Goal: Register for event/course

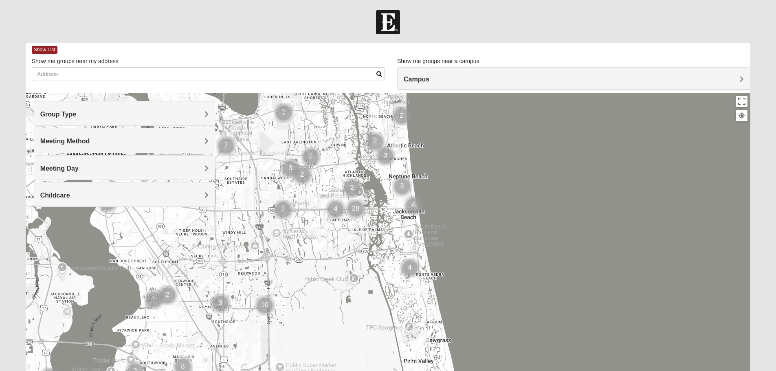
drag, startPoint x: 539, startPoint y: 288, endPoint x: 505, endPoint y: 242, distance: 57.7
click at [505, 242] on div at bounding box center [388, 256] width 725 height 326
click at [141, 105] on div "Group Type" at bounding box center [124, 113] width 180 height 24
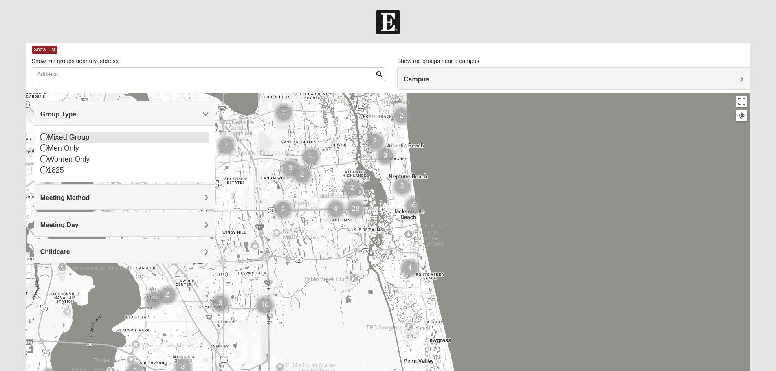
click at [49, 136] on div "Mixed Group" at bounding box center [124, 137] width 168 height 11
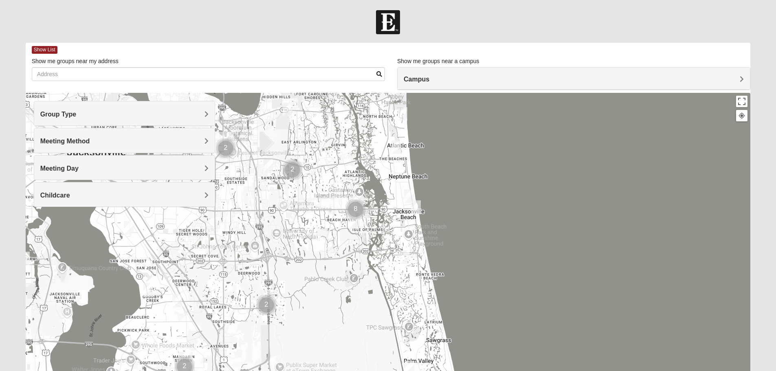
click at [102, 138] on h4 "Meeting Method" at bounding box center [124, 141] width 168 height 8
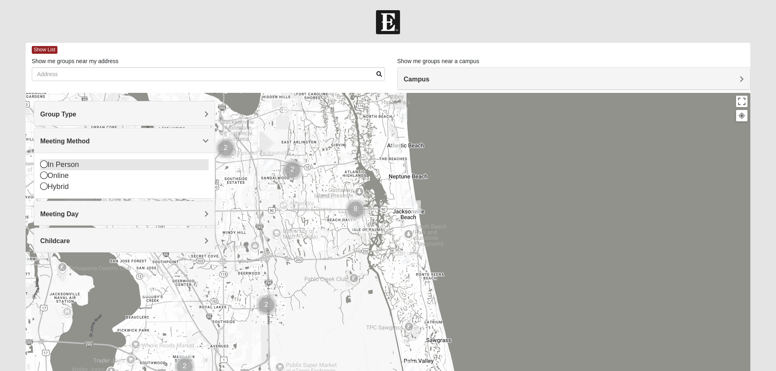
click at [44, 163] on icon at bounding box center [43, 163] width 7 height 7
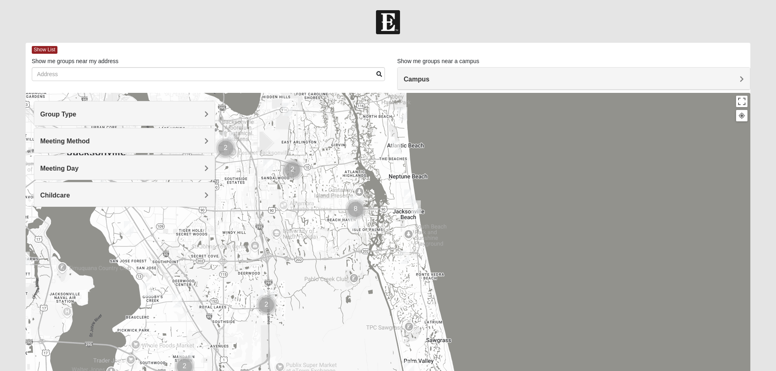
click at [163, 167] on h4 "Meeting Day" at bounding box center [124, 169] width 168 height 8
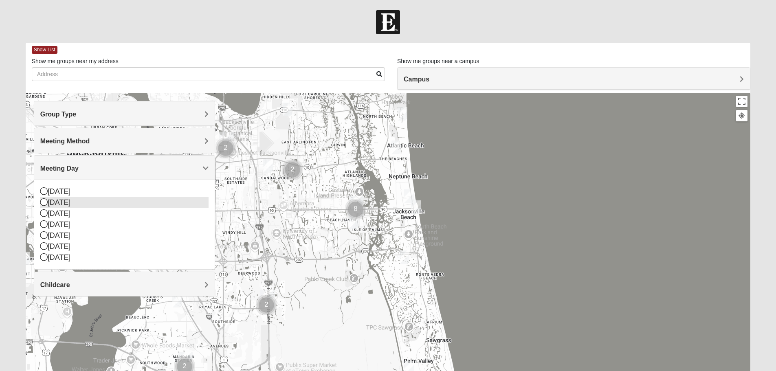
click at [46, 202] on icon at bounding box center [43, 201] width 7 height 7
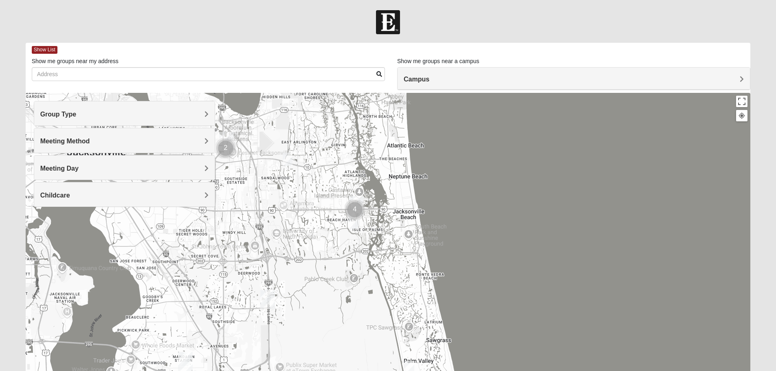
click at [121, 167] on h4 "Meeting Day" at bounding box center [124, 169] width 168 height 8
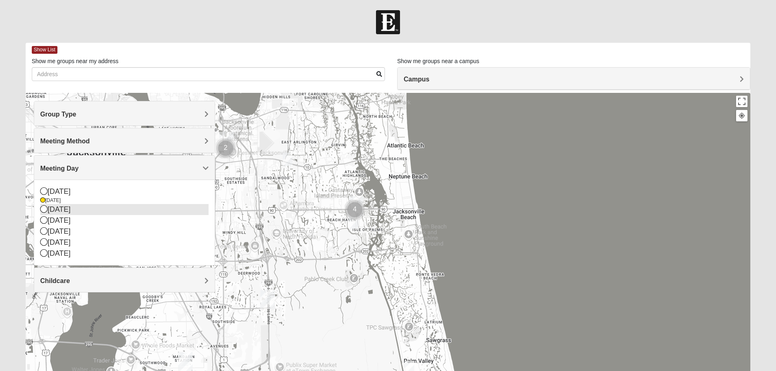
click at [44, 204] on div "[DATE]" at bounding box center [124, 209] width 168 height 11
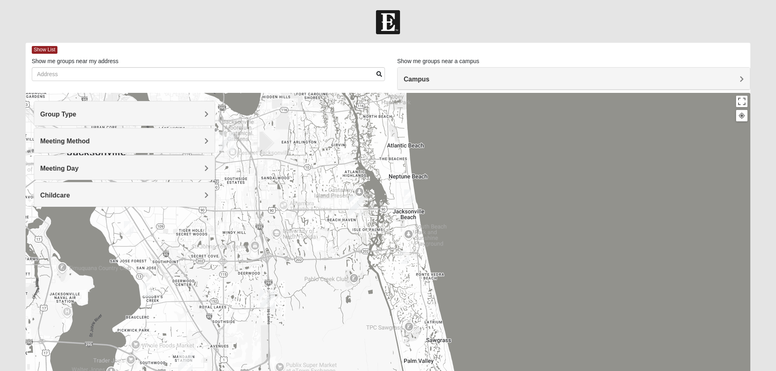
click at [92, 167] on h4 "Meeting Day" at bounding box center [124, 169] width 168 height 8
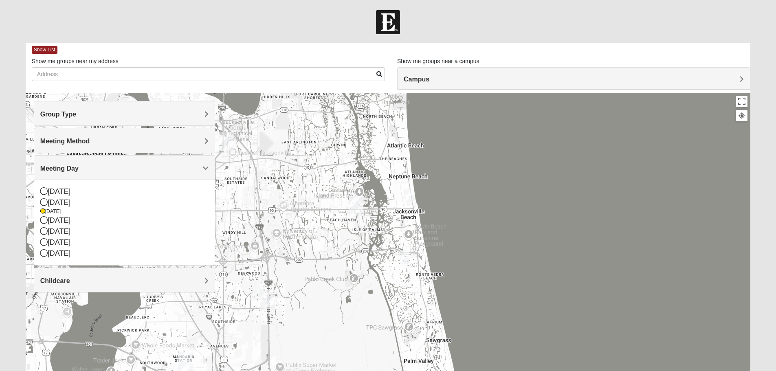
click at [79, 281] on h4 "Childcare" at bounding box center [124, 281] width 168 height 8
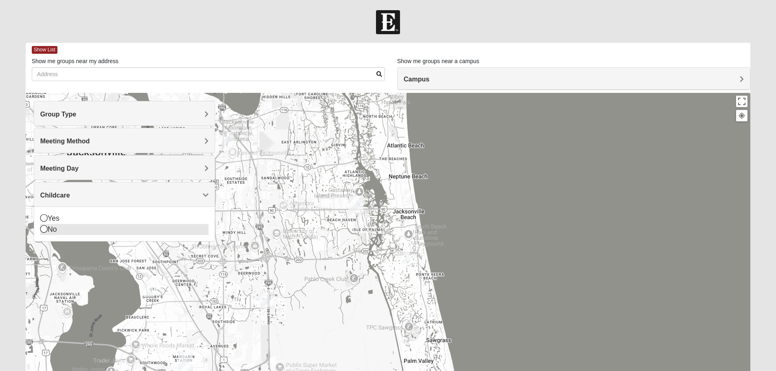
click at [43, 231] on icon at bounding box center [43, 228] width 7 height 7
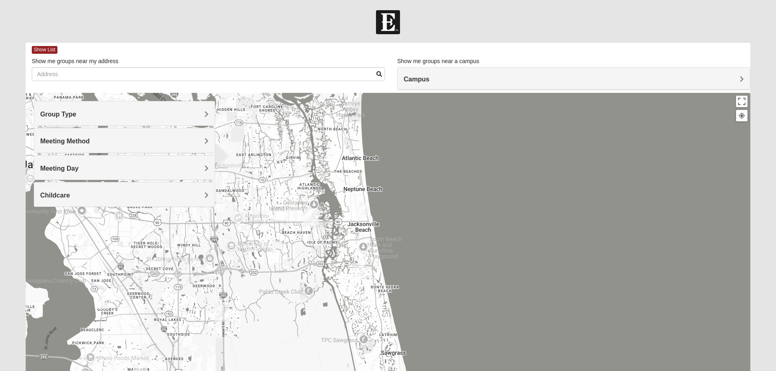
drag, startPoint x: 575, startPoint y: 252, endPoint x: 469, endPoint y: 237, distance: 106.5
click at [526, 261] on div at bounding box center [388, 256] width 725 height 326
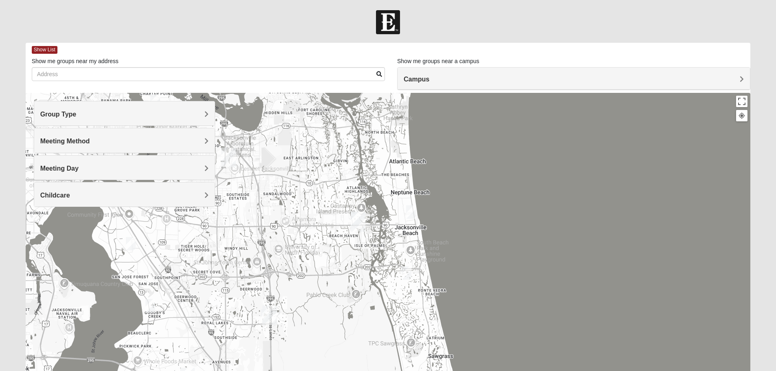
drag, startPoint x: 402, startPoint y: 222, endPoint x: 452, endPoint y: 225, distance: 49.8
click at [452, 225] on div at bounding box center [388, 256] width 725 height 326
click at [119, 160] on div "Meeting Day" at bounding box center [124, 168] width 180 height 24
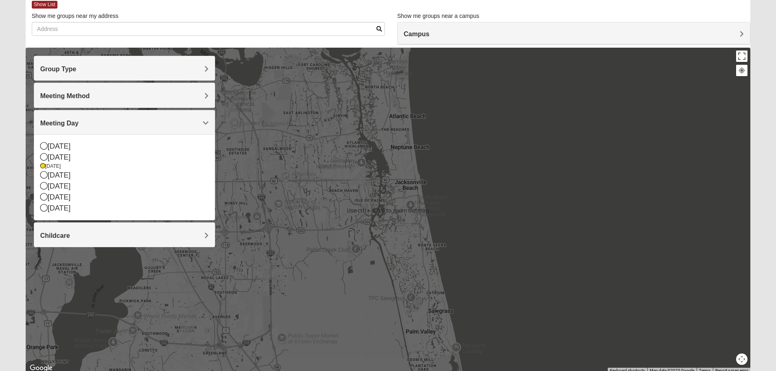
scroll to position [37, 0]
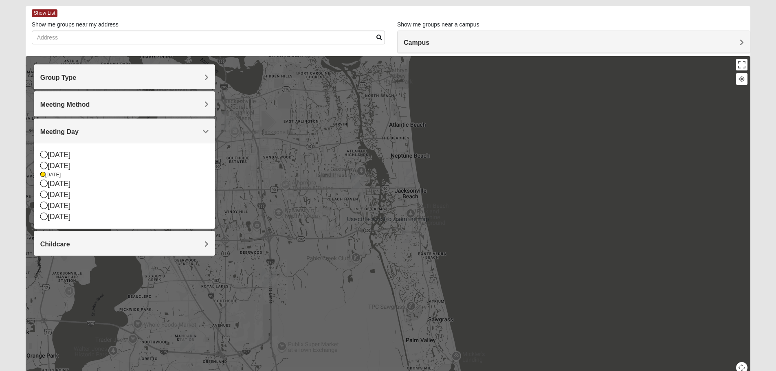
click at [357, 193] on img "San Pablo" at bounding box center [358, 186] width 15 height 20
click at [343, 202] on div "San Pablo 14286 Beach Blvd Jacksonville, FL 32250-1561" at bounding box center [388, 219] width 725 height 326
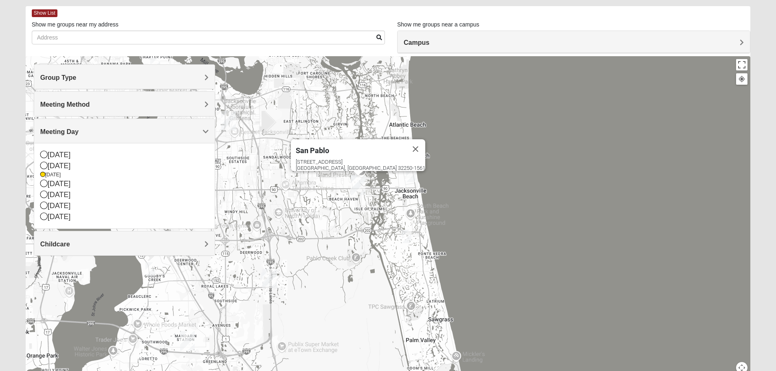
click at [328, 190] on div "San Pablo 14286 Beach Blvd Jacksonville, FL 32250-1561" at bounding box center [388, 219] width 725 height 326
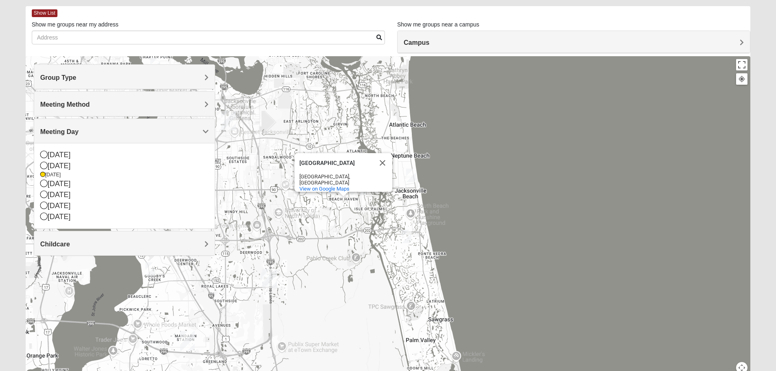
click at [327, 198] on div "Beach Haven Beach Haven Jacksonville, FL View on Google Maps" at bounding box center [388, 219] width 725 height 326
click at [327, 198] on div "Alhambra Theatre & Dining Alhambra Theatre & Dining 12000 Beach Blvd Jacksonvil…" at bounding box center [388, 219] width 725 height 326
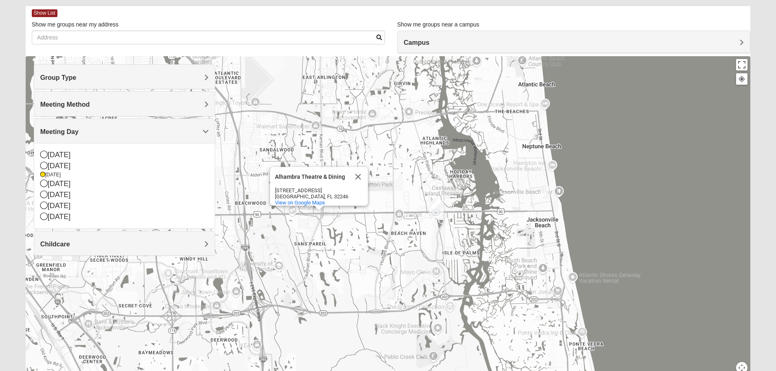
drag, startPoint x: 326, startPoint y: 204, endPoint x: 376, endPoint y: 237, distance: 59.3
click at [376, 237] on div "Alhambra Theatre & Dining Alhambra Theatre & Dining 12000 Beach Blvd Jacksonvil…" at bounding box center [388, 219] width 725 height 326
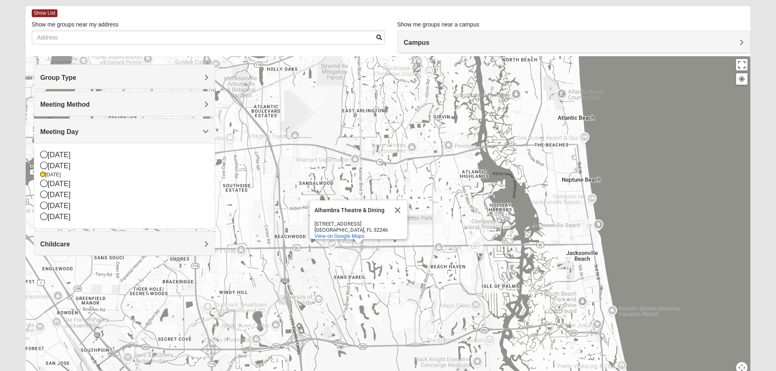
drag, startPoint x: 382, startPoint y: 146, endPoint x: 422, endPoint y: 181, distance: 52.5
click at [422, 181] on div "Alhambra Theatre & Dining Alhambra Theatre & Dining 12000 Beach Blvd Jacksonvil…" at bounding box center [388, 219] width 725 height 326
click at [397, 201] on button "Close" at bounding box center [398, 210] width 20 height 20
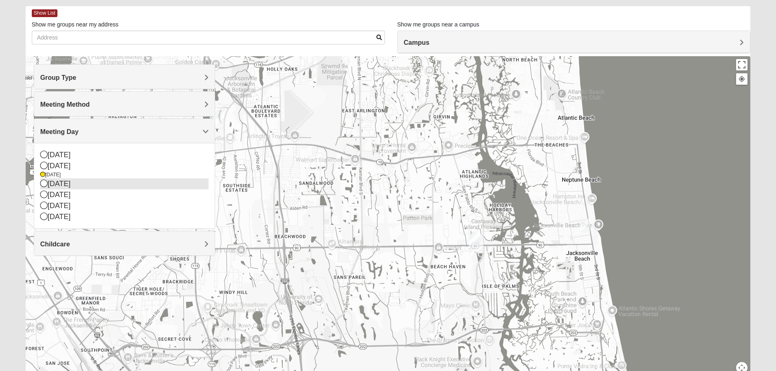
click at [44, 184] on icon at bounding box center [43, 183] width 7 height 7
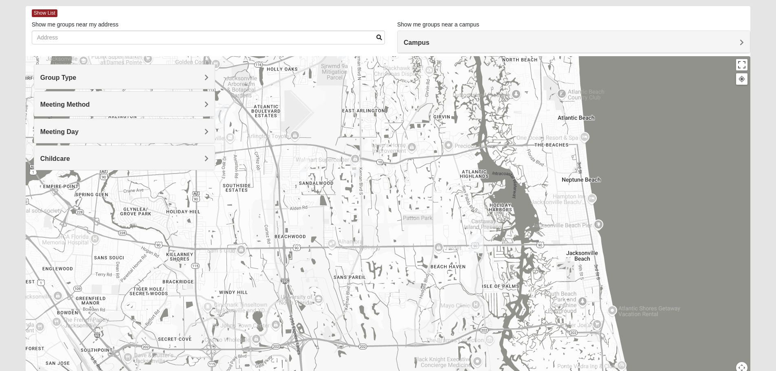
click at [75, 135] on span "Meeting Day" at bounding box center [59, 131] width 38 height 7
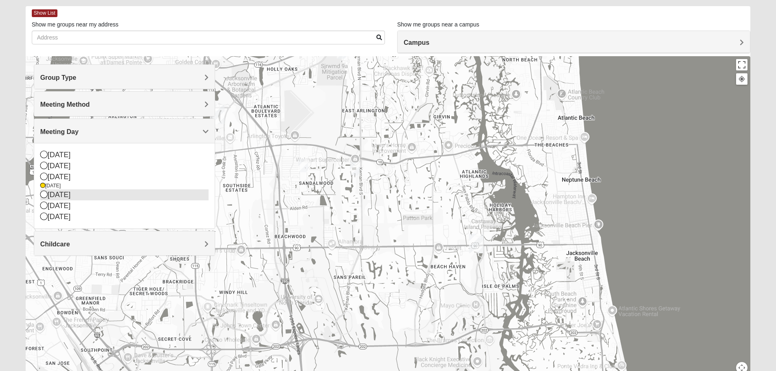
click at [45, 195] on icon at bounding box center [43, 194] width 7 height 7
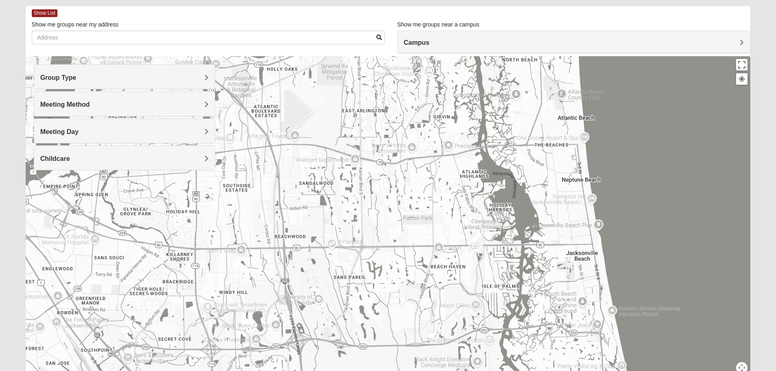
click at [479, 233] on img "On Campus Mixed Salas 32250" at bounding box center [477, 239] width 10 height 13
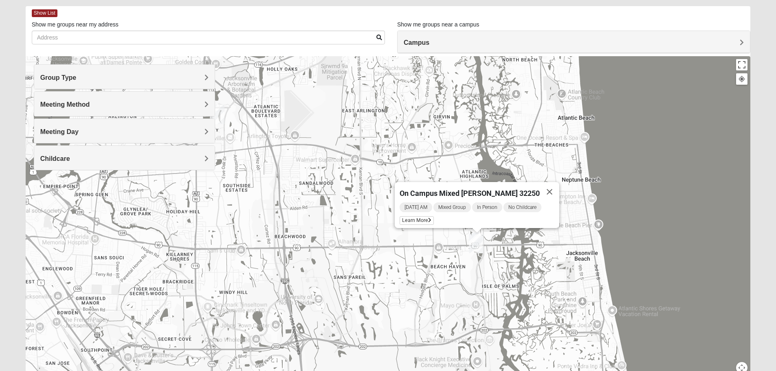
click at [97, 132] on h4 "Meeting Day" at bounding box center [124, 132] width 168 height 8
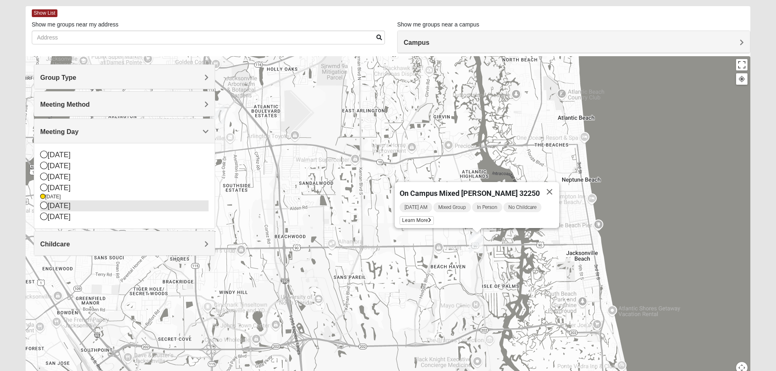
click at [45, 206] on icon at bounding box center [43, 205] width 7 height 7
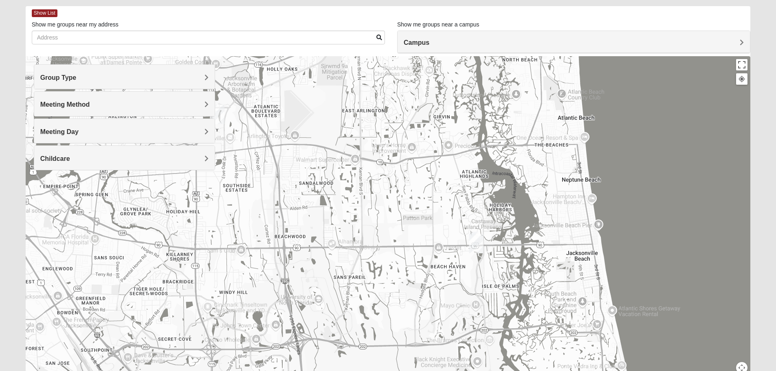
click at [110, 130] on h4 "Meeting Day" at bounding box center [124, 132] width 168 height 8
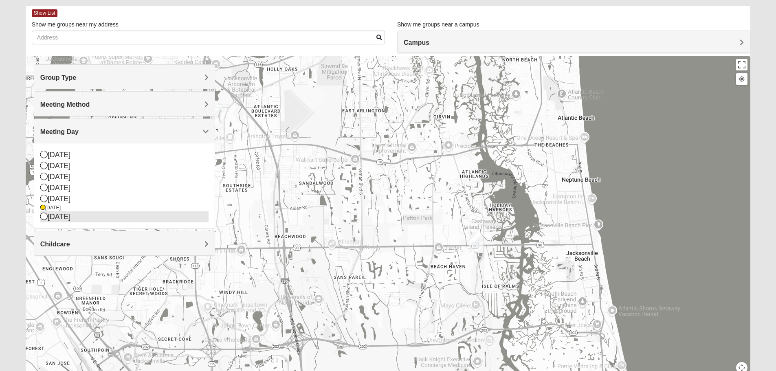
click at [42, 217] on icon at bounding box center [43, 216] width 7 height 7
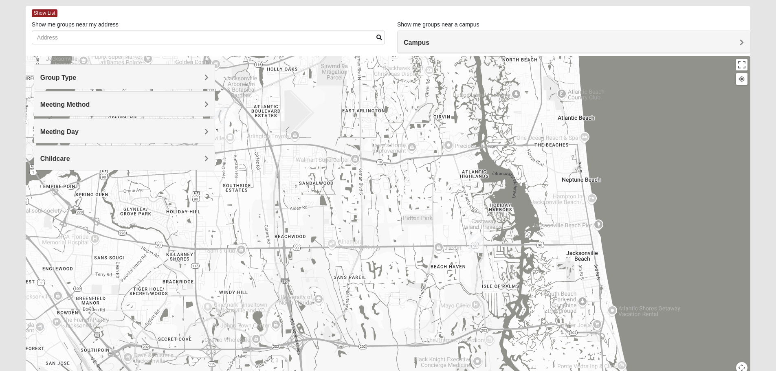
click at [95, 132] on h4 "Meeting Day" at bounding box center [124, 132] width 168 height 8
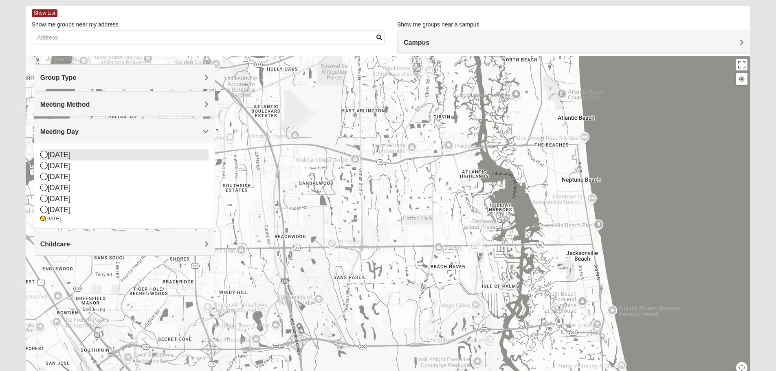
click at [43, 154] on icon at bounding box center [43, 154] width 7 height 7
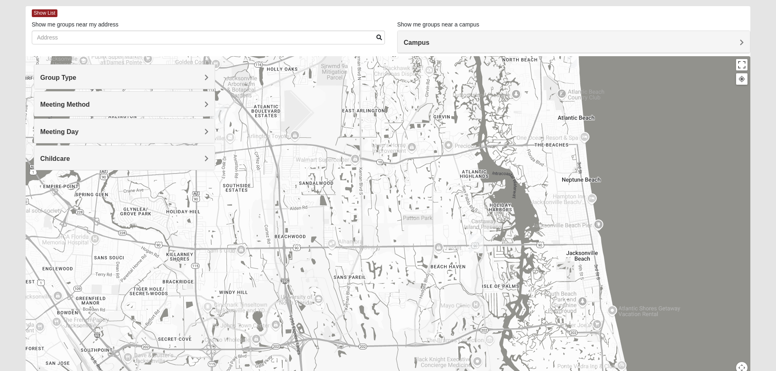
click at [108, 132] on h4 "Meeting Day" at bounding box center [124, 132] width 168 height 8
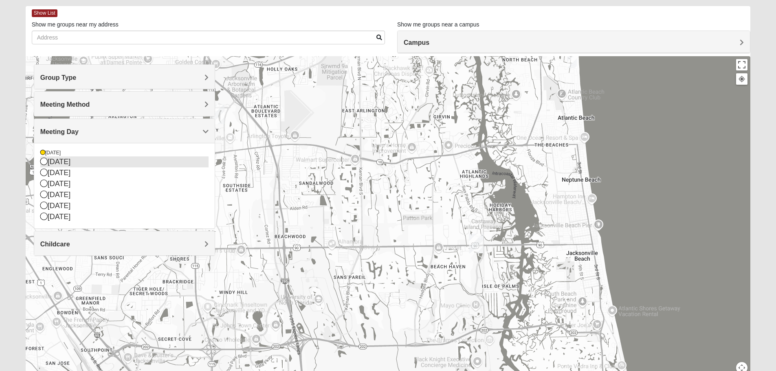
click at [46, 162] on icon at bounding box center [43, 161] width 7 height 7
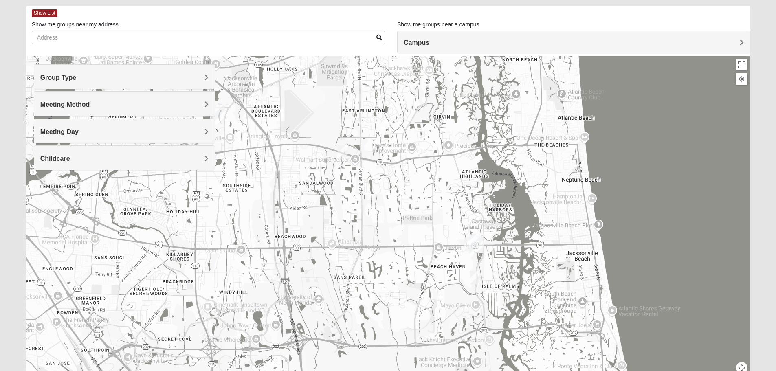
click at [341, 151] on img "Mixed Bell-Higgins 32246" at bounding box center [343, 151] width 10 height 13
click at [64, 130] on span "Meeting Day" at bounding box center [59, 131] width 38 height 7
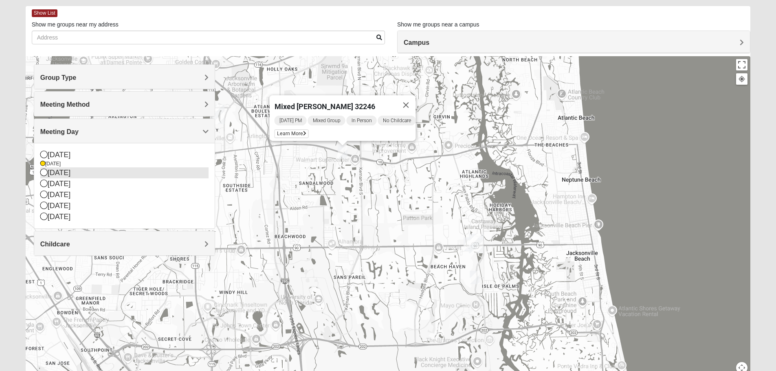
click at [46, 174] on icon at bounding box center [43, 172] width 7 height 7
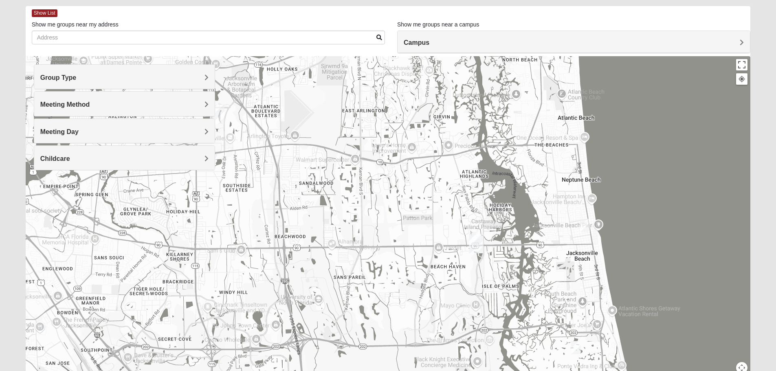
click at [66, 138] on div "Meeting Day" at bounding box center [124, 131] width 180 height 24
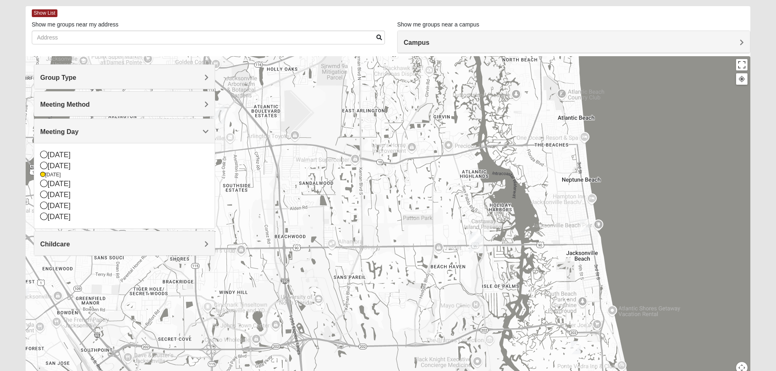
click at [575, 349] on img "Mixed Hays 32082" at bounding box center [576, 347] width 10 height 13
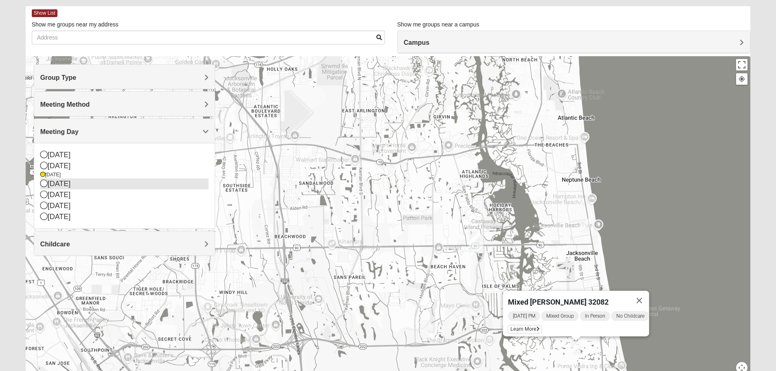
click at [45, 181] on icon at bounding box center [43, 183] width 7 height 7
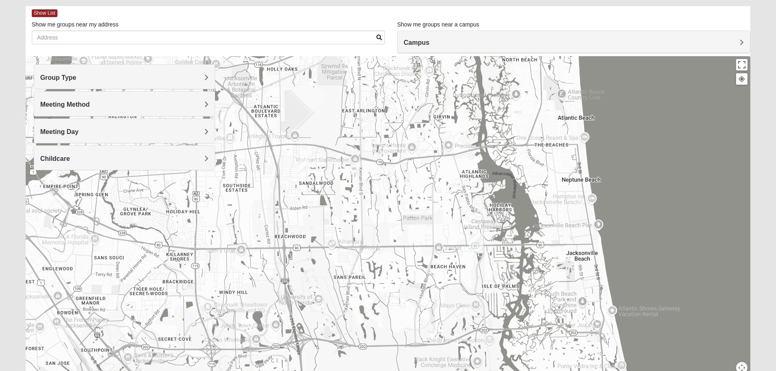
click at [146, 129] on h4 "Meeting Day" at bounding box center [124, 132] width 168 height 8
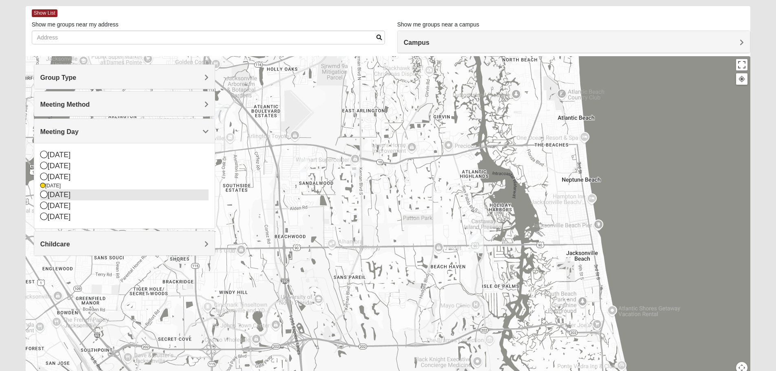
click at [42, 195] on icon at bounding box center [43, 194] width 7 height 7
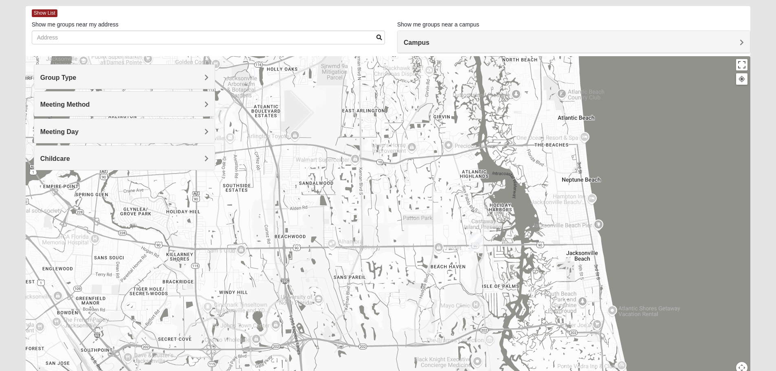
click at [65, 130] on span "Meeting Day" at bounding box center [59, 131] width 38 height 7
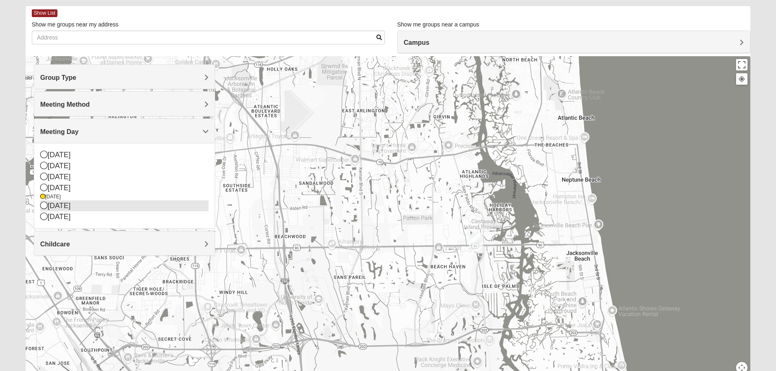
click at [43, 206] on icon at bounding box center [43, 205] width 7 height 7
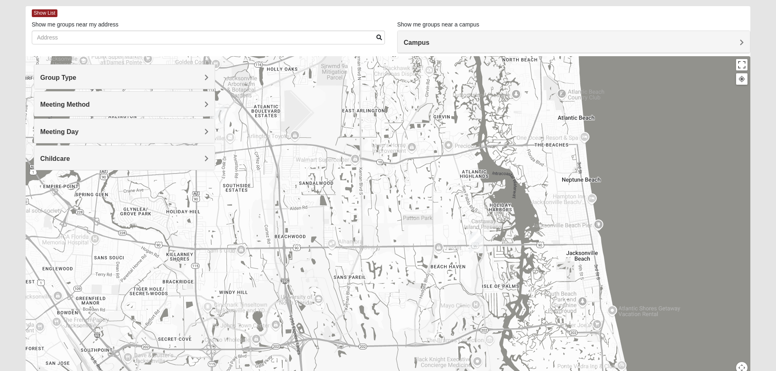
click at [42, 124] on div "Meeting Day" at bounding box center [124, 131] width 180 height 24
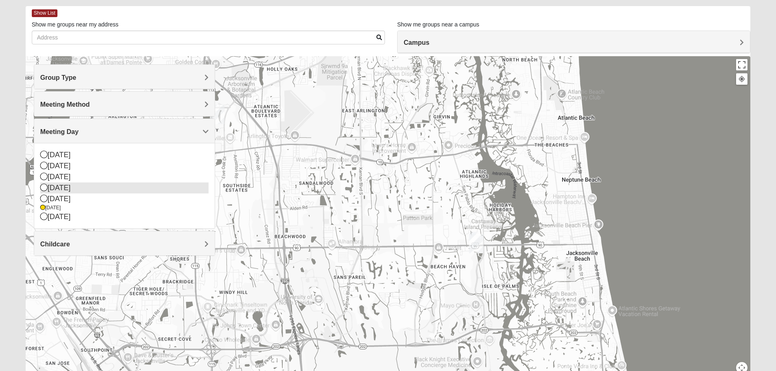
click at [46, 189] on icon at bounding box center [43, 187] width 7 height 7
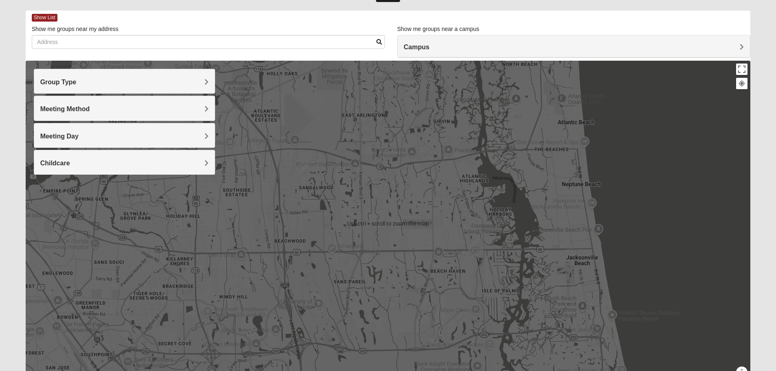
scroll to position [41, 0]
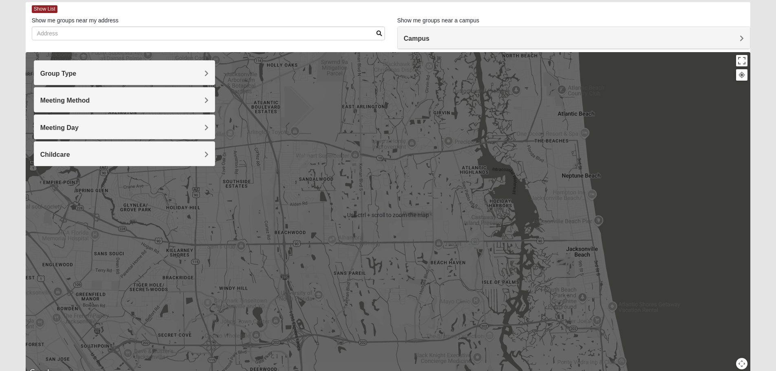
click at [334, 169] on div at bounding box center [388, 215] width 725 height 326
click at [341, 187] on div at bounding box center [388, 215] width 725 height 326
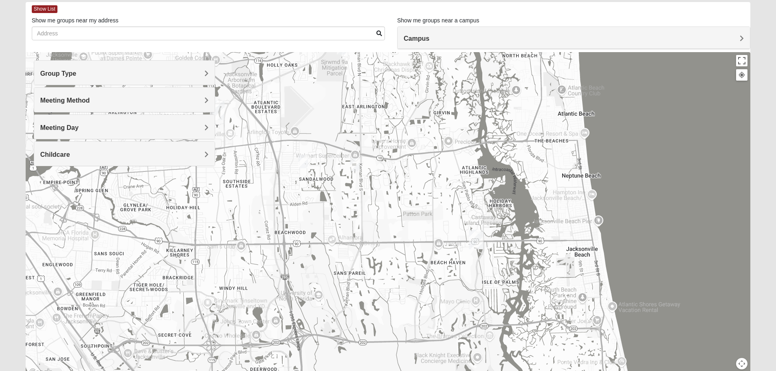
click at [337, 180] on div at bounding box center [388, 215] width 725 height 326
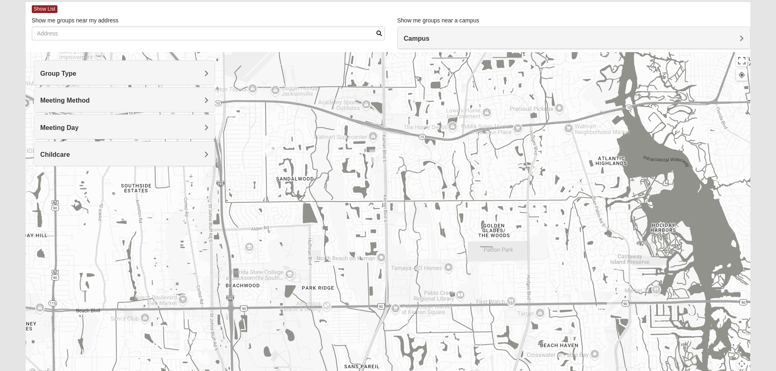
click at [272, 152] on img "Mixed Cossio/Maines 32246" at bounding box center [270, 149] width 10 height 13
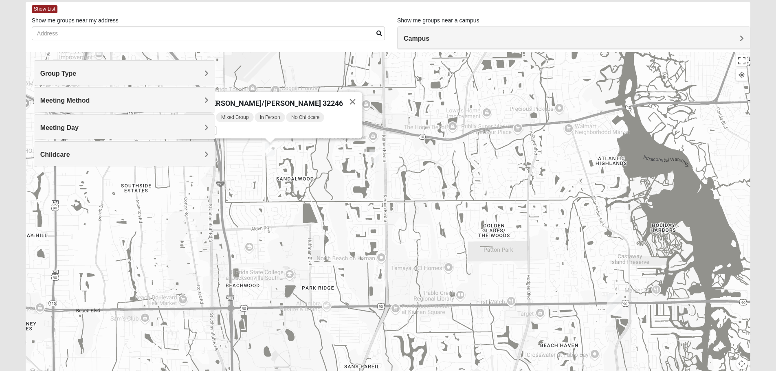
click at [374, 159] on img "Mixed Maytum 32246" at bounding box center [374, 155] width 10 height 13
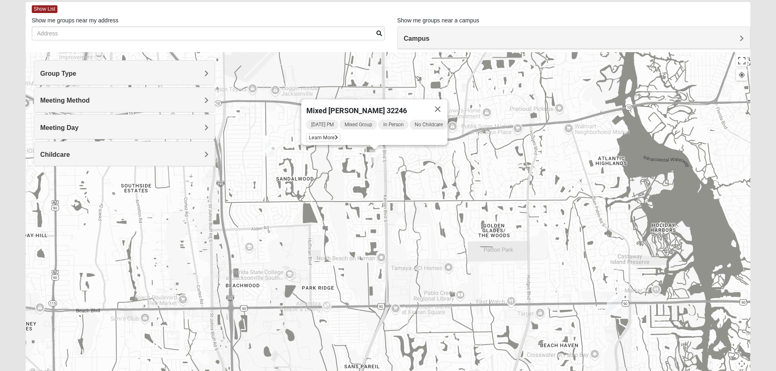
click at [275, 152] on img "Mixed Cossio/Maines 32246" at bounding box center [270, 149] width 10 height 13
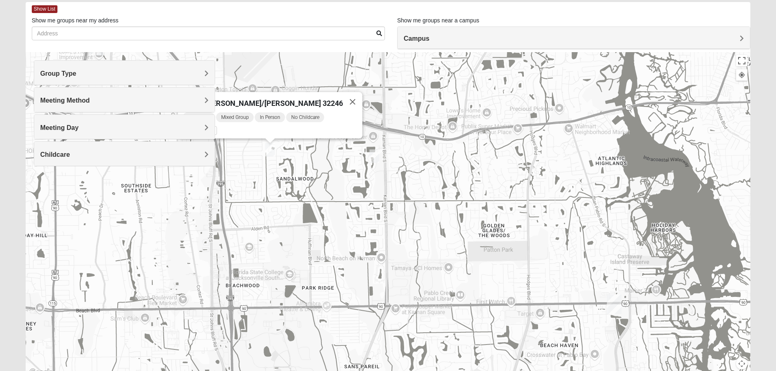
drag, startPoint x: 224, startPoint y: 127, endPoint x: 223, endPoint y: 132, distance: 4.6
click at [223, 132] on div "Wednesday PM Mixed Group In Person No Childcare Learn More" at bounding box center [272, 125] width 180 height 27
click at [214, 128] on icon at bounding box center [212, 130] width 3 height 5
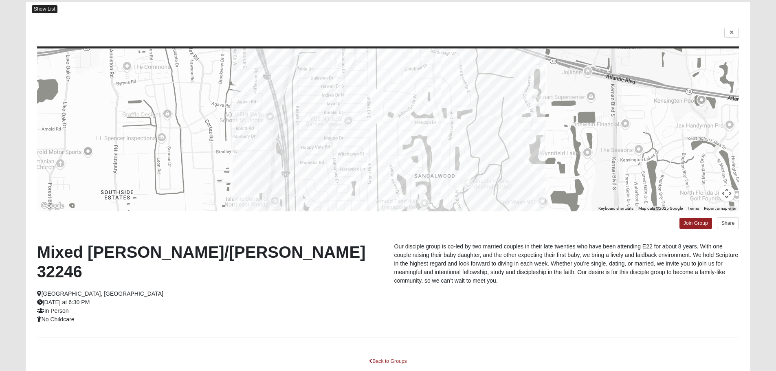
click at [46, 11] on span "Show List" at bounding box center [45, 9] width 26 height 8
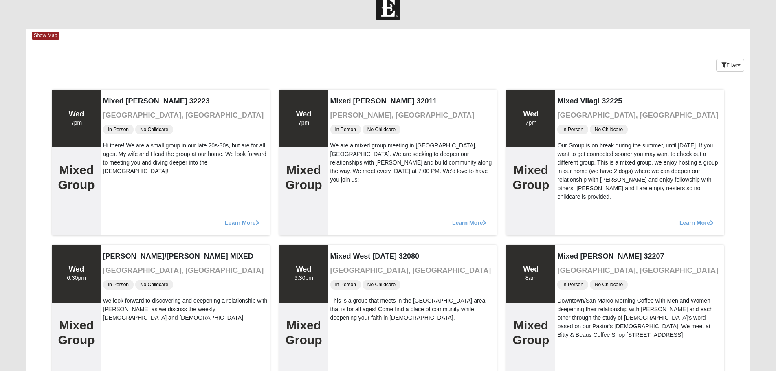
scroll to position [0, 0]
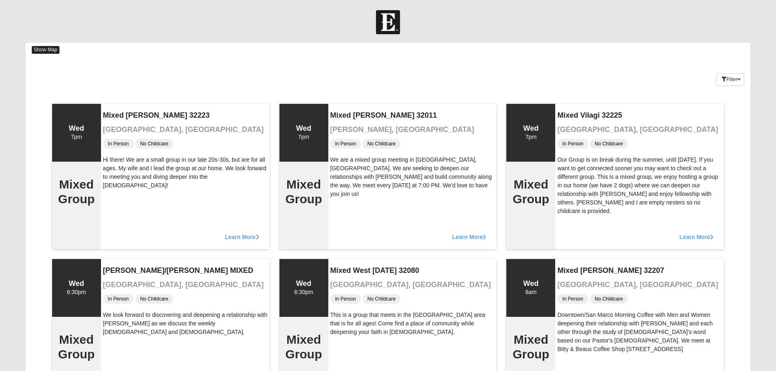
click at [38, 49] on span "Show Map" at bounding box center [46, 50] width 28 height 8
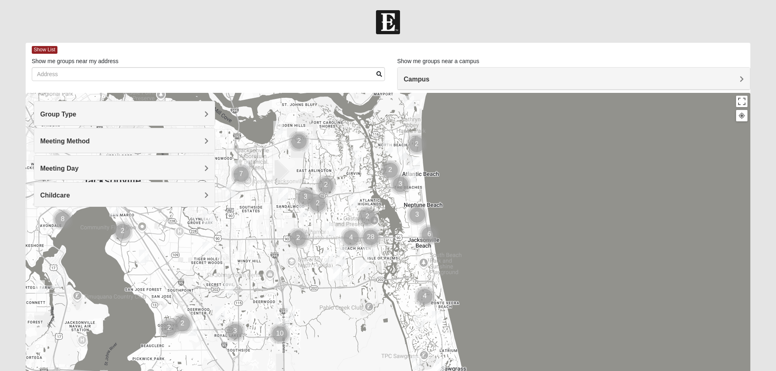
drag, startPoint x: 404, startPoint y: 272, endPoint x: 383, endPoint y: 254, distance: 27.1
click at [383, 254] on div at bounding box center [388, 256] width 725 height 326
click at [385, 246] on div at bounding box center [388, 256] width 725 height 326
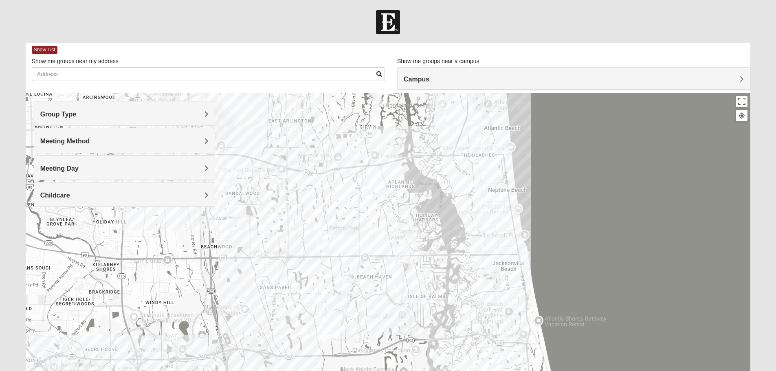
drag, startPoint x: 384, startPoint y: 241, endPoint x: 434, endPoint y: 270, distance: 57.8
click at [434, 270] on div at bounding box center [388, 256] width 725 height 326
click at [281, 181] on img "Mixed Maytum 32246" at bounding box center [281, 178] width 10 height 13
click at [231, 157] on span "Learn More" at bounding box center [230, 161] width 34 height 9
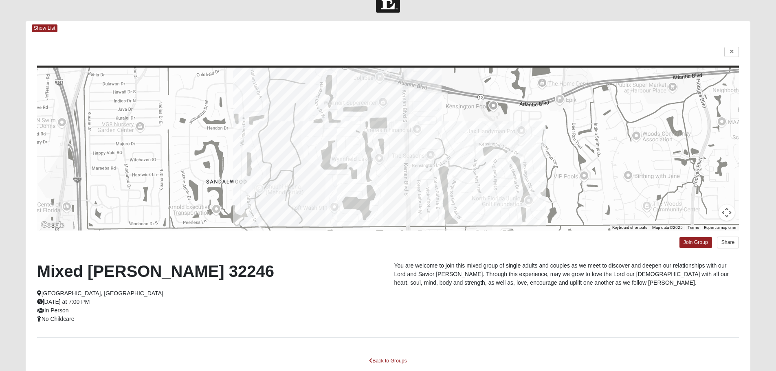
scroll to position [41, 0]
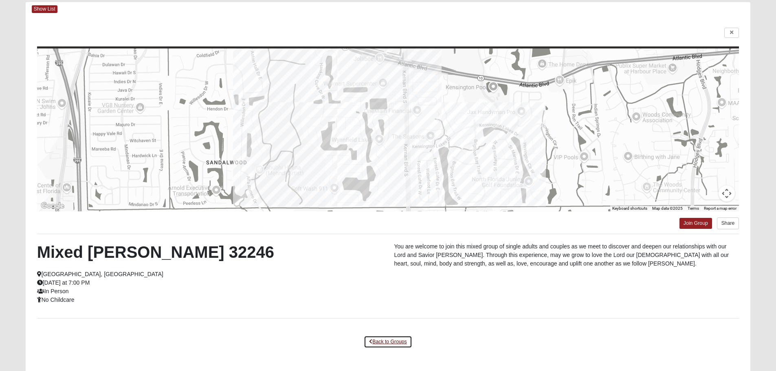
click at [406, 338] on link "Back to Groups" at bounding box center [388, 342] width 48 height 13
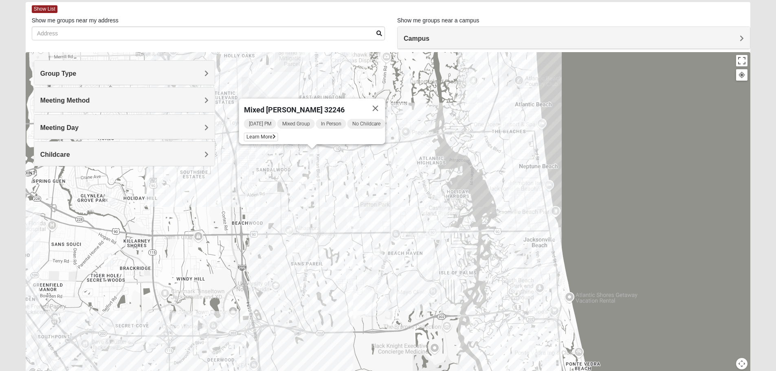
drag, startPoint x: 290, startPoint y: 181, endPoint x: 324, endPoint y: 198, distance: 37.7
click at [324, 198] on div "Mixed [PERSON_NAME] 32246 [DATE] PM Mixed Group In Person No Childcare Learn Mo…" at bounding box center [388, 215] width 725 height 326
click at [385, 101] on button "Close" at bounding box center [375, 109] width 20 height 20
click at [282, 192] on div "To navigate, press the arrow keys." at bounding box center [388, 215] width 725 height 326
click at [282, 192] on div at bounding box center [388, 215] width 725 height 326
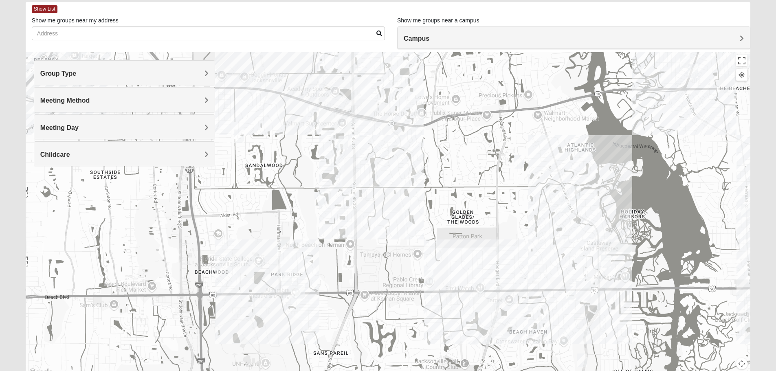
drag, startPoint x: 292, startPoint y: 208, endPoint x: 291, endPoint y: 228, distance: 20.8
click at [291, 228] on div at bounding box center [388, 215] width 725 height 326
click at [56, 117] on div "Meeting Day" at bounding box center [124, 127] width 180 height 24
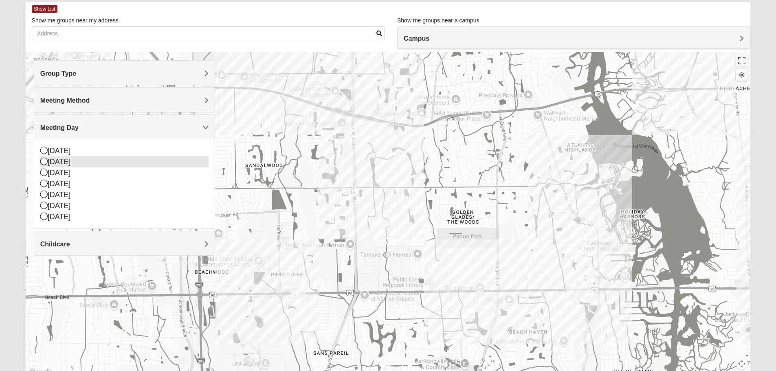
click at [41, 158] on icon at bounding box center [43, 161] width 7 height 7
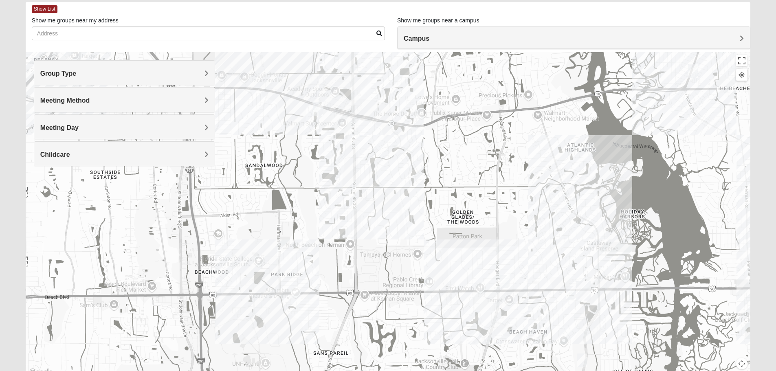
click at [321, 107] on img "Mixed Bell-Higgins 32246" at bounding box center [318, 108] width 10 height 13
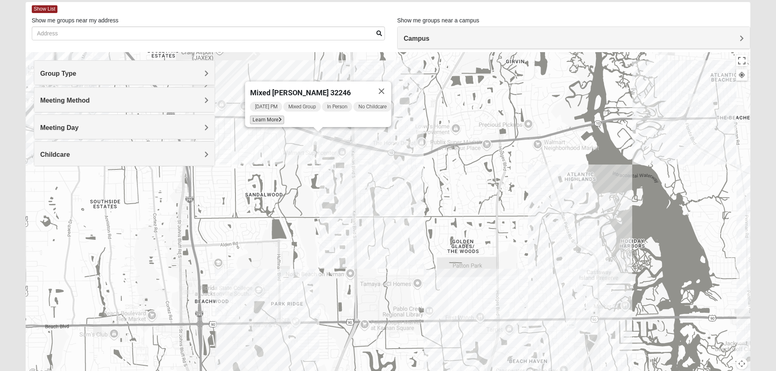
click at [268, 116] on span "Learn More" at bounding box center [267, 120] width 34 height 9
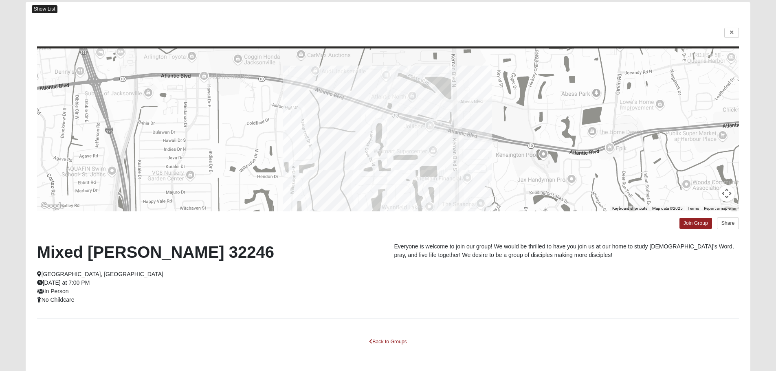
click at [49, 8] on span "Show List" at bounding box center [45, 9] width 26 height 8
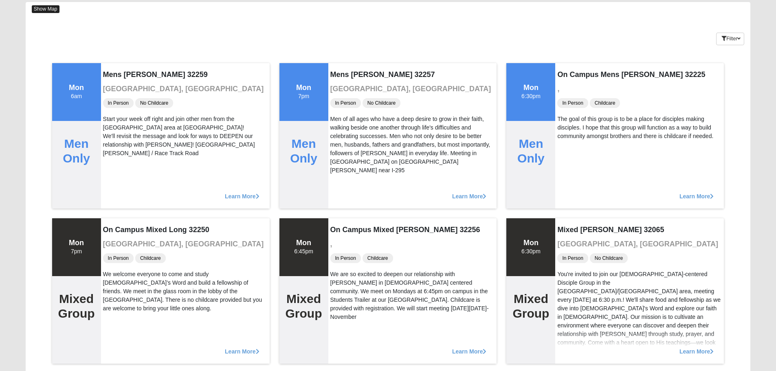
click at [33, 8] on span "Show Map" at bounding box center [46, 9] width 28 height 8
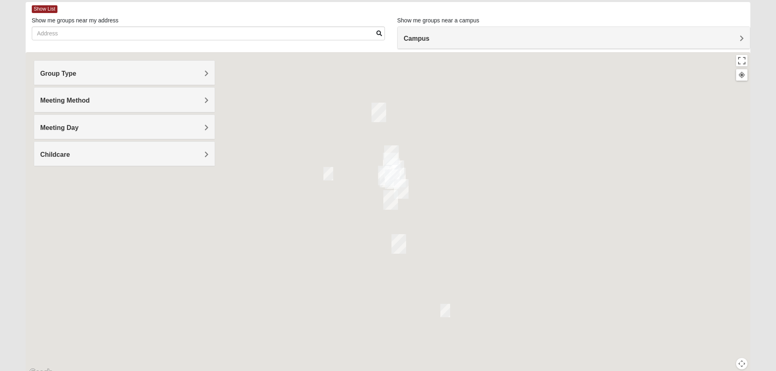
click at [358, 198] on div at bounding box center [388, 215] width 725 height 326
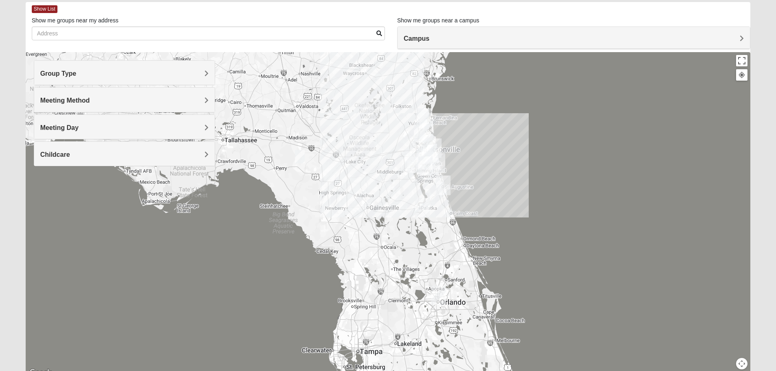
click at [485, 188] on div at bounding box center [388, 215] width 725 height 326
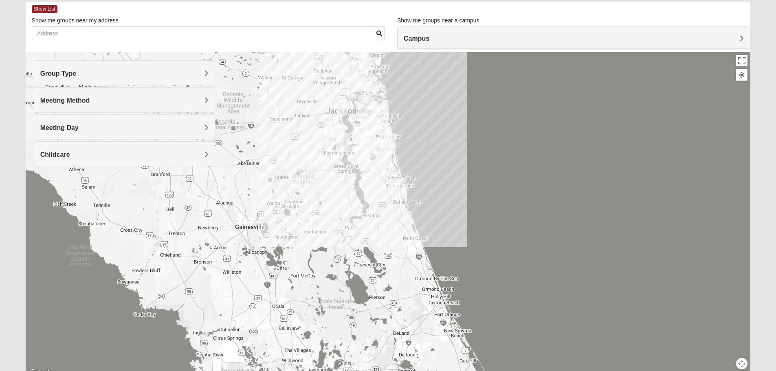
click at [403, 156] on div at bounding box center [388, 215] width 725 height 326
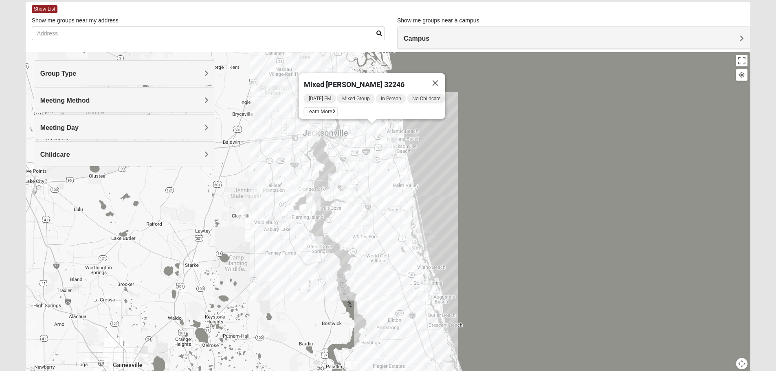
drag, startPoint x: 403, startPoint y: 156, endPoint x: 437, endPoint y: 217, distance: 70.6
click at [437, 217] on div "Mixed [PERSON_NAME] 32246 [DATE] PM Mixed Group In Person No Childcare Learn Mo…" at bounding box center [388, 215] width 725 height 326
click at [384, 163] on div "Mixed [PERSON_NAME] 32246 [DATE] PM Mixed Group In Person No Childcare Learn Mo…" at bounding box center [388, 215] width 725 height 326
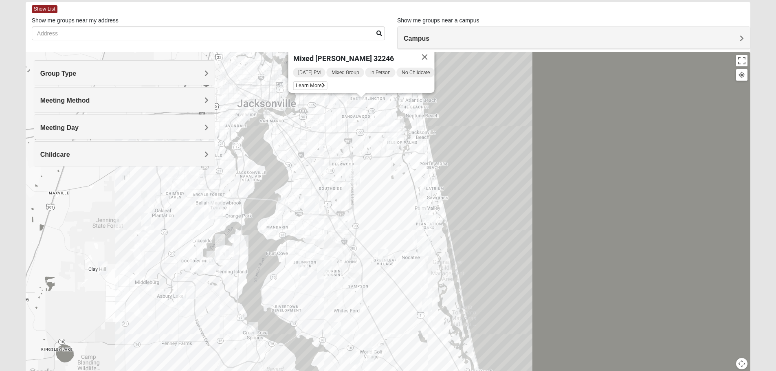
click at [384, 163] on div "Mixed [PERSON_NAME] 32246 [DATE] PM Mixed Group In Person No Childcare Learn Mo…" at bounding box center [388, 215] width 725 height 326
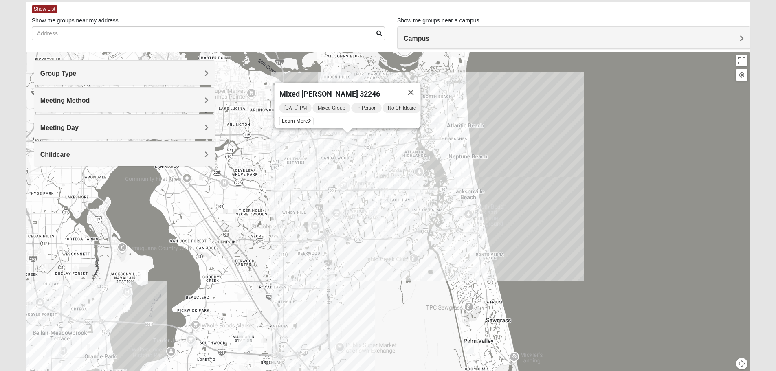
drag, startPoint x: 384, startPoint y: 163, endPoint x: 392, endPoint y: 251, distance: 88.7
click at [392, 251] on div "Mixed [PERSON_NAME] 32246 [DATE] PM Mixed Group In Person No Childcare Learn Mo…" at bounding box center [388, 215] width 725 height 326
click at [347, 173] on div "Mixed [PERSON_NAME] 32246 [DATE] PM Mixed Group In Person No Childcare Learn Mo…" at bounding box center [388, 215] width 725 height 326
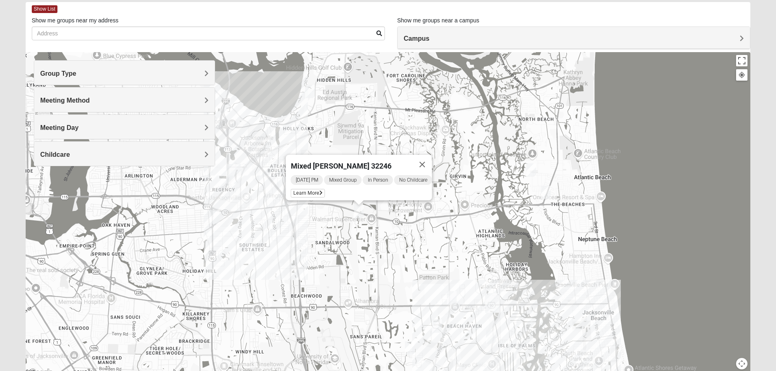
drag, startPoint x: 539, startPoint y: 175, endPoint x: 543, endPoint y: 269, distance: 93.8
click at [543, 269] on div "Mixed [PERSON_NAME] 32246 [DATE] PM Mixed Group In Person No Childcare Learn Mo…" at bounding box center [388, 215] width 725 height 326
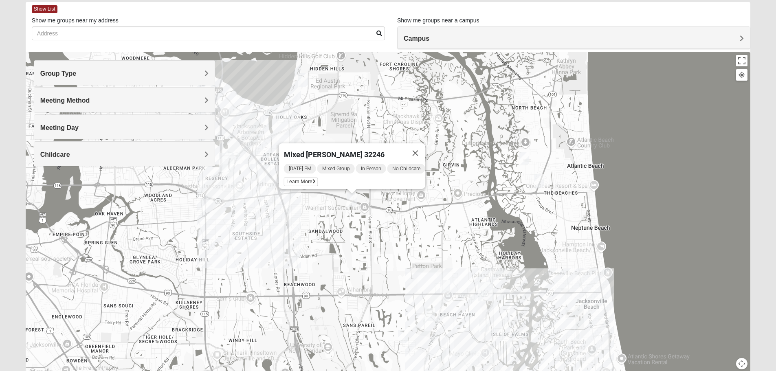
click at [43, 121] on div "Meeting Day" at bounding box center [124, 127] width 180 height 24
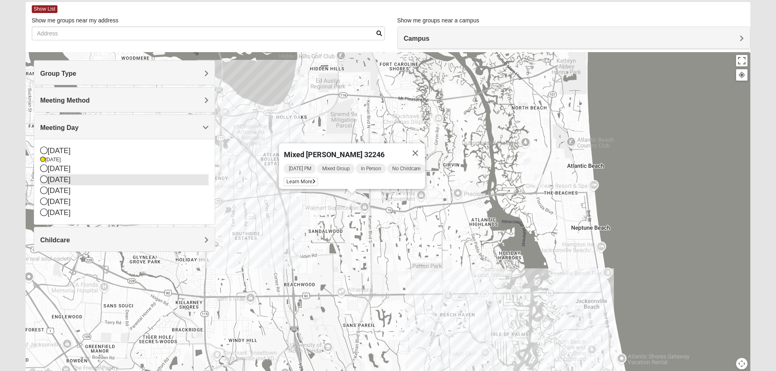
click at [43, 176] on icon at bounding box center [43, 179] width 7 height 7
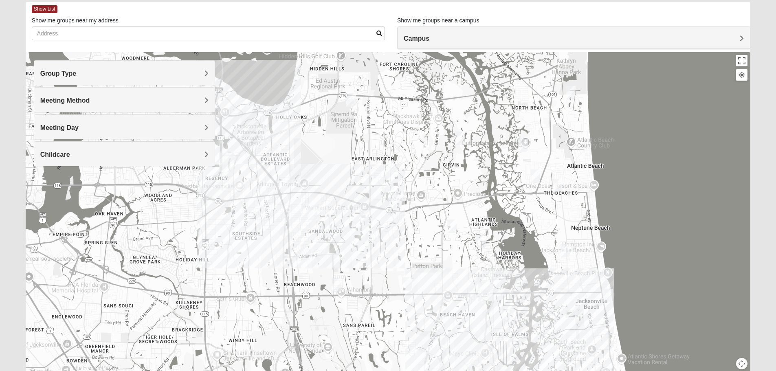
click at [314, 213] on img "Mixed Cossio/Maines 32246" at bounding box center [312, 213] width 10 height 13
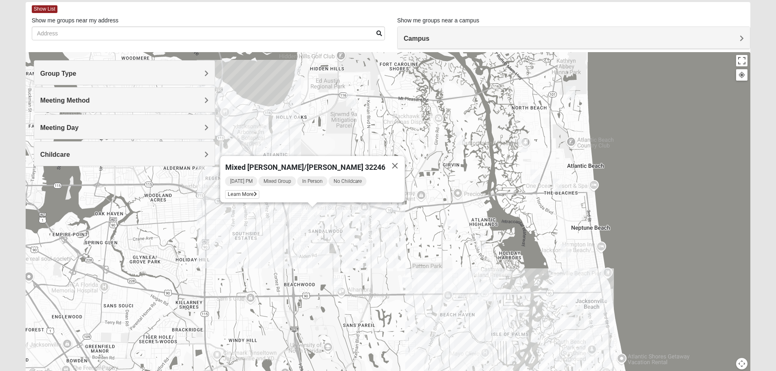
click at [362, 216] on img "Mixed Maytum 32246" at bounding box center [364, 216] width 10 height 13
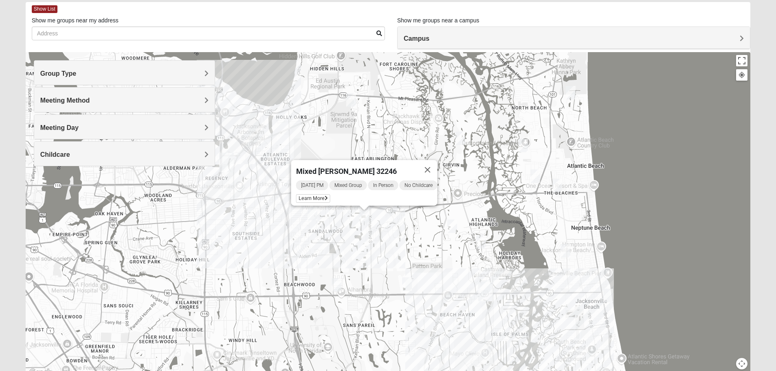
click at [314, 213] on img "Mixed Cossio/Maines 32246" at bounding box center [312, 213] width 10 height 13
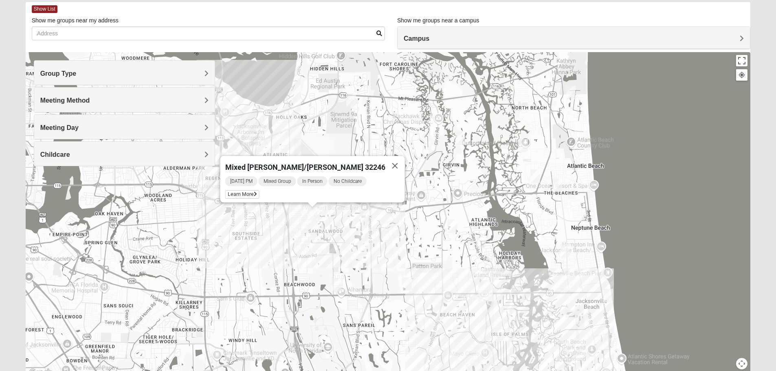
drag, startPoint x: 255, startPoint y: 188, endPoint x: 283, endPoint y: 233, distance: 52.5
click at [283, 233] on div "Mixed [PERSON_NAME]/[PERSON_NAME] 32246 [DATE] PM Mixed Group In Person No Chil…" at bounding box center [388, 215] width 725 height 326
click at [366, 218] on img "Mixed Maytum 32246" at bounding box center [364, 216] width 10 height 13
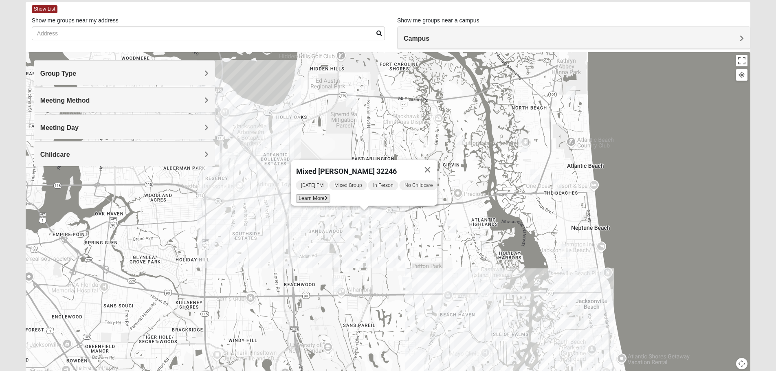
click at [308, 194] on span "Learn More" at bounding box center [313, 198] width 34 height 9
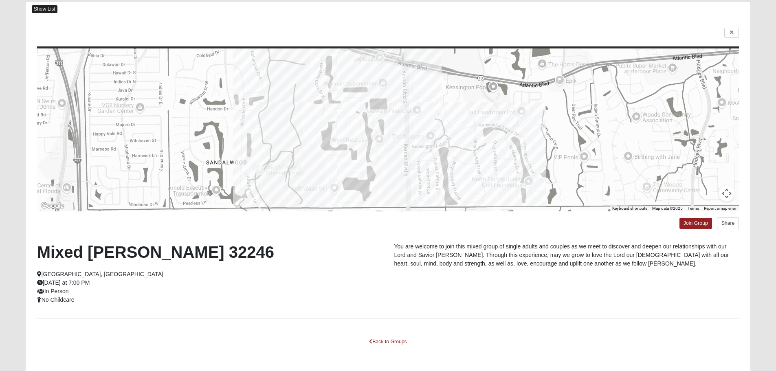
click at [54, 8] on span "Show List" at bounding box center [45, 9] width 26 height 8
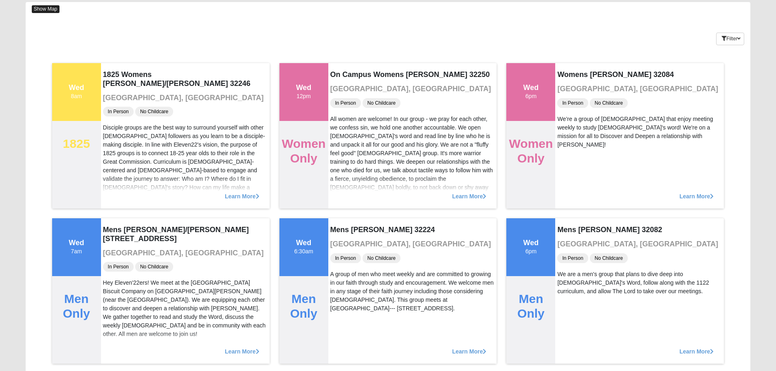
click at [54, 8] on span "Show Map" at bounding box center [46, 9] width 28 height 8
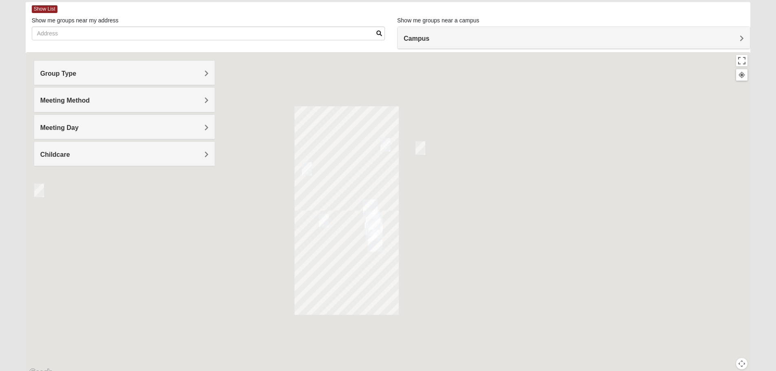
drag, startPoint x: 513, startPoint y: 238, endPoint x: 349, endPoint y: 215, distance: 165.4
click at [349, 215] on div at bounding box center [388, 215] width 725 height 326
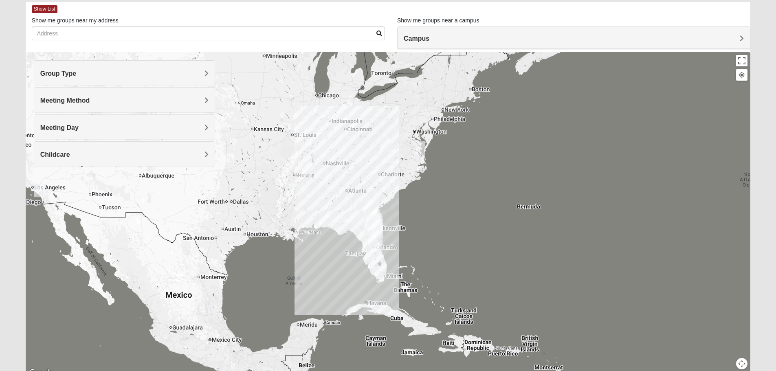
click at [408, 223] on div at bounding box center [388, 215] width 725 height 326
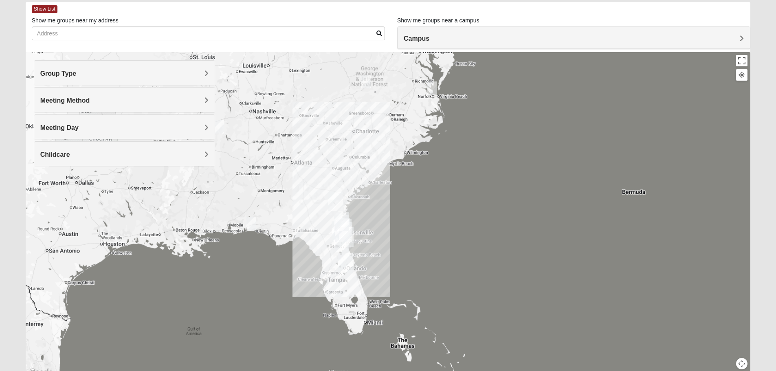
click at [383, 223] on div at bounding box center [388, 215] width 725 height 326
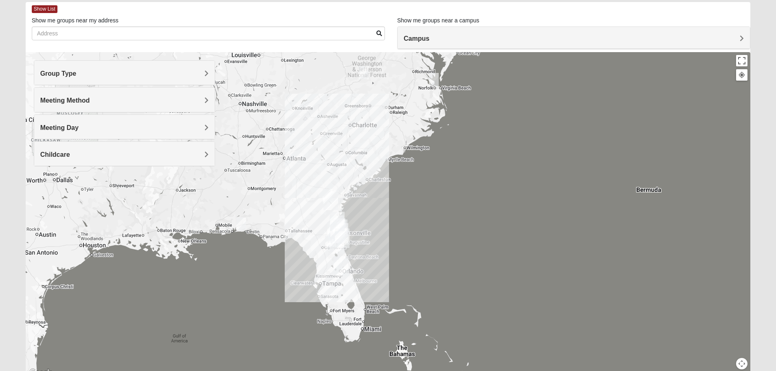
click at [383, 223] on div at bounding box center [388, 215] width 725 height 326
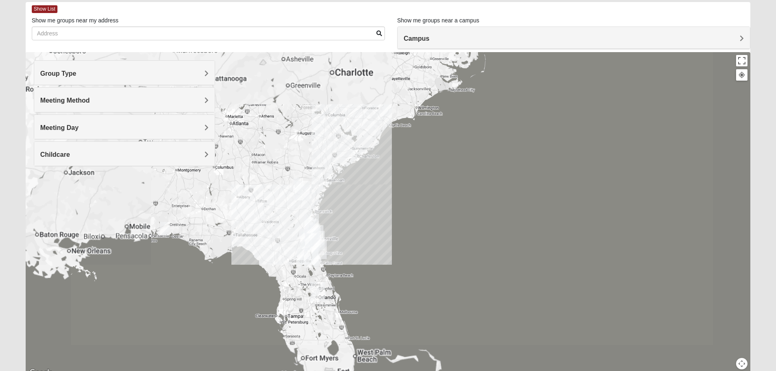
click at [351, 226] on div at bounding box center [388, 215] width 725 height 326
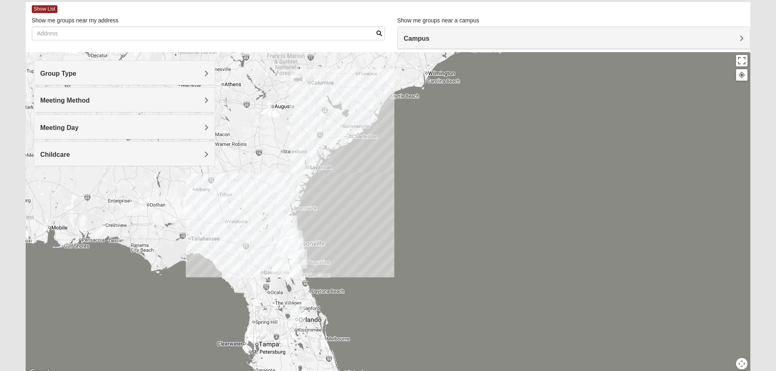
click at [351, 226] on div at bounding box center [388, 215] width 725 height 326
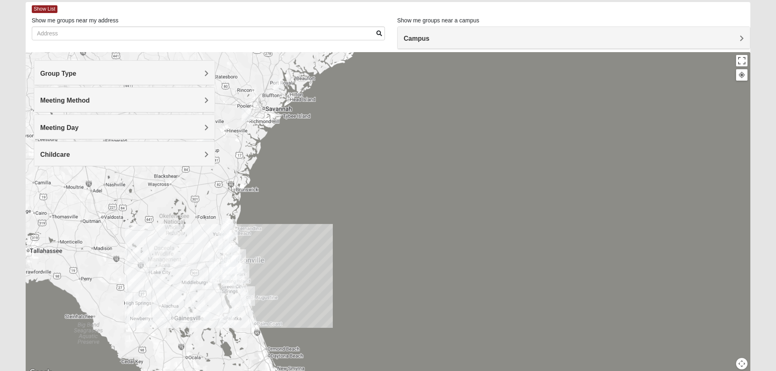
click at [318, 238] on div at bounding box center [388, 215] width 725 height 326
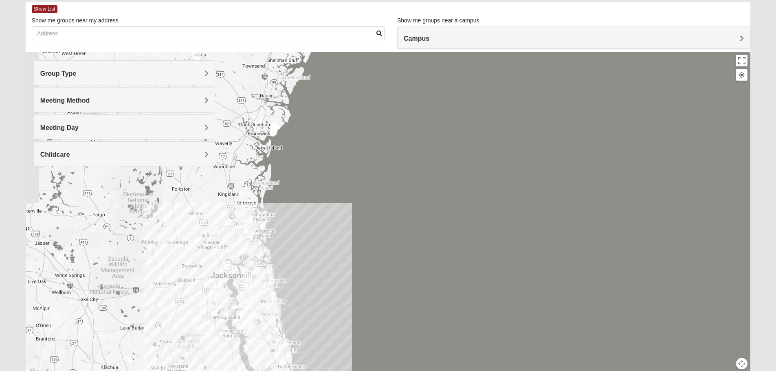
drag, startPoint x: 248, startPoint y: 260, endPoint x: 380, endPoint y: 246, distance: 132.7
click at [380, 246] on div at bounding box center [388, 215] width 725 height 326
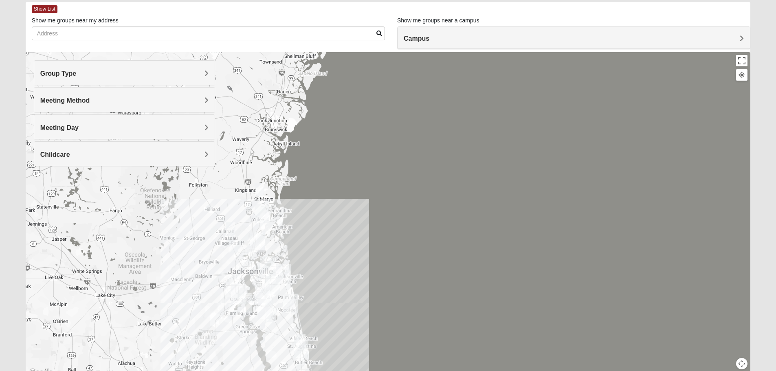
click at [329, 243] on div at bounding box center [388, 215] width 725 height 326
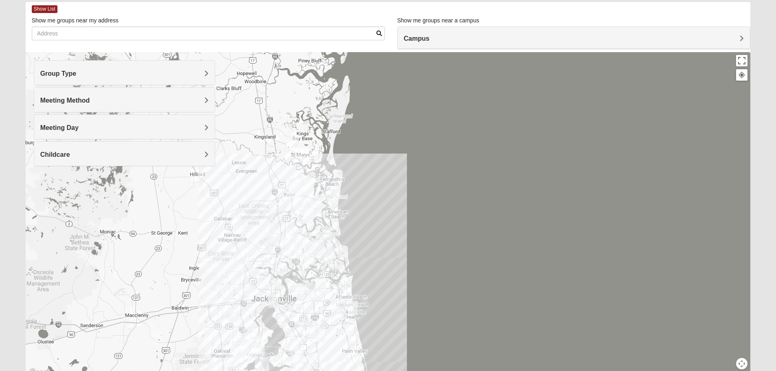
drag, startPoint x: 288, startPoint y: 246, endPoint x: 393, endPoint y: 244, distance: 104.7
click at [393, 244] on div at bounding box center [388, 215] width 725 height 326
click at [361, 276] on div at bounding box center [388, 215] width 725 height 326
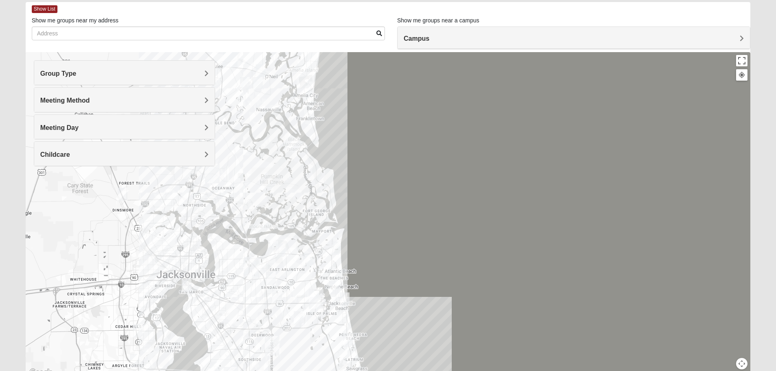
drag, startPoint x: 360, startPoint y: 305, endPoint x: 361, endPoint y: 247, distance: 58.3
click at [361, 247] on div at bounding box center [388, 215] width 725 height 326
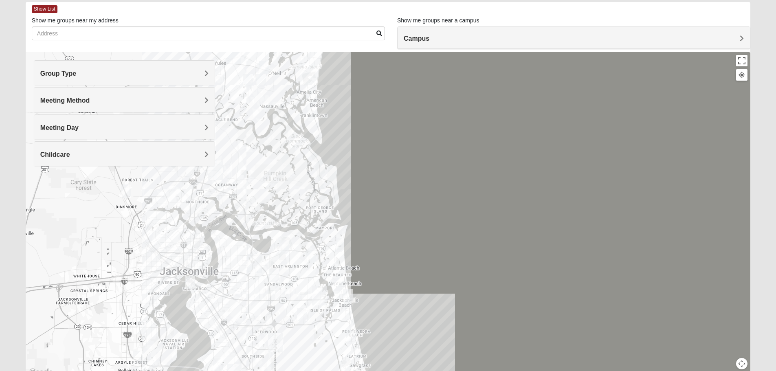
click at [362, 277] on div at bounding box center [388, 215] width 725 height 326
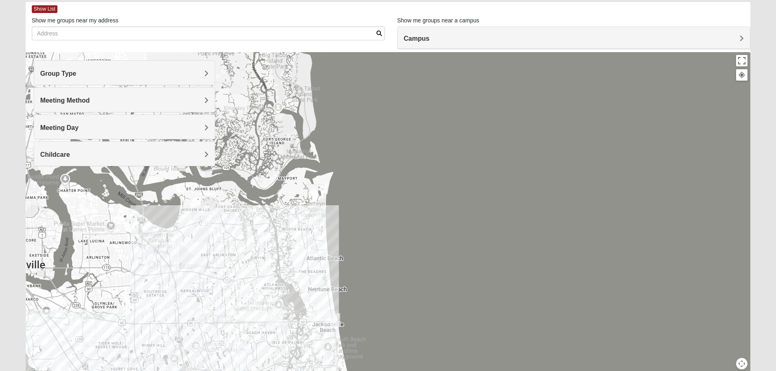
click at [362, 277] on div at bounding box center [388, 215] width 725 height 326
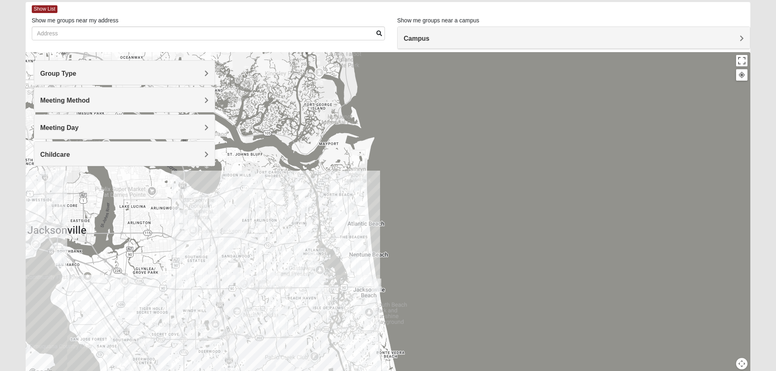
drag, startPoint x: 320, startPoint y: 271, endPoint x: 375, endPoint y: 202, distance: 88.2
click at [375, 202] on div at bounding box center [388, 215] width 725 height 326
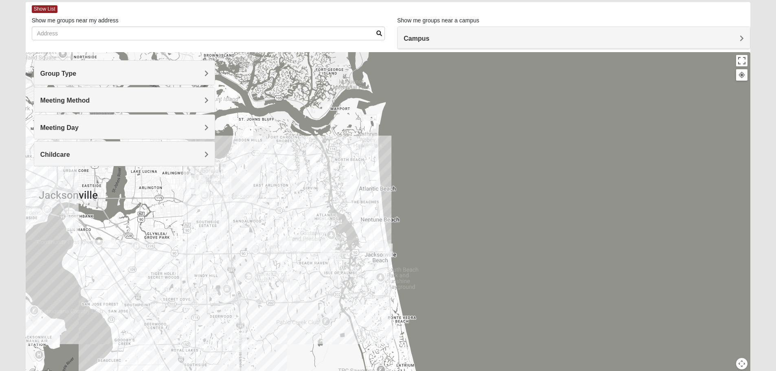
click at [288, 224] on div at bounding box center [388, 215] width 725 height 326
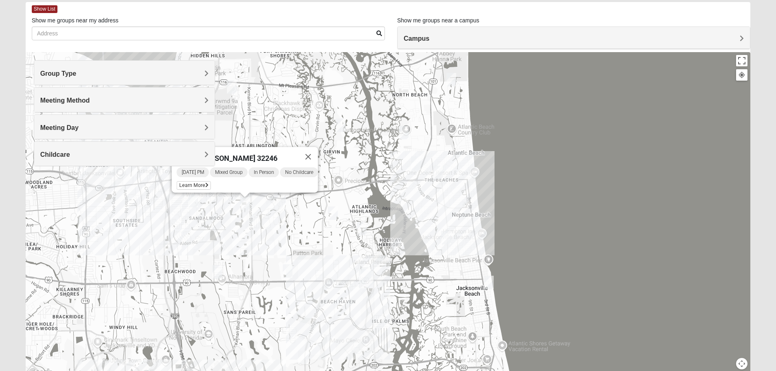
click at [193, 202] on img "Mixed Cossio/Maines 32246" at bounding box center [193, 200] width 10 height 13
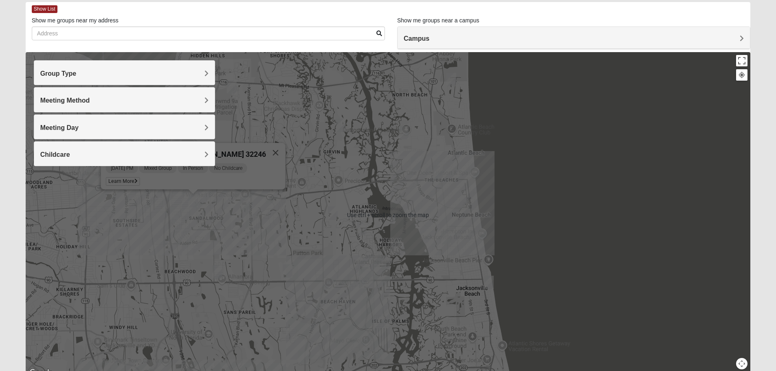
click at [189, 215] on div "Mixed [PERSON_NAME]/[PERSON_NAME] 32246 [DATE] PM Mixed Group In Person No Chil…" at bounding box center [388, 215] width 725 height 326
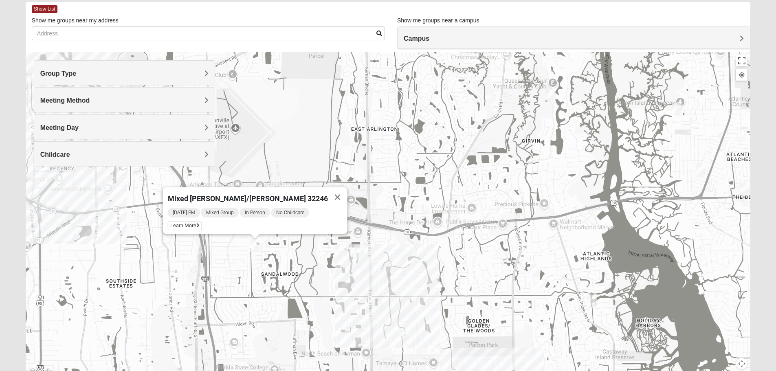
drag, startPoint x: 189, startPoint y: 215, endPoint x: 246, endPoint y: 267, distance: 77.5
click at [246, 267] on div "Mixed [PERSON_NAME]/[PERSON_NAME] 32246 [DATE] PM Mixed Group In Person No Chil…" at bounding box center [388, 215] width 725 height 326
click at [248, 265] on div "Mixed [PERSON_NAME]/[PERSON_NAME] 32246 [DATE] PM Mixed Group In Person No Chil…" at bounding box center [388, 215] width 725 height 326
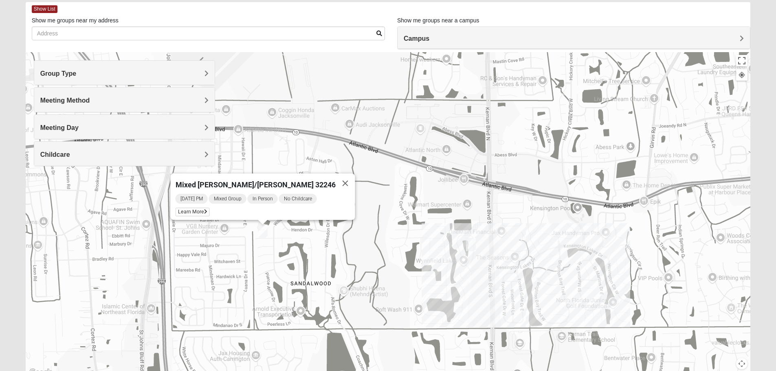
click at [285, 254] on div "Mixed [PERSON_NAME]/[PERSON_NAME] 32246 [DATE] PM Mixed Group In Person No Chil…" at bounding box center [388, 215] width 725 height 326
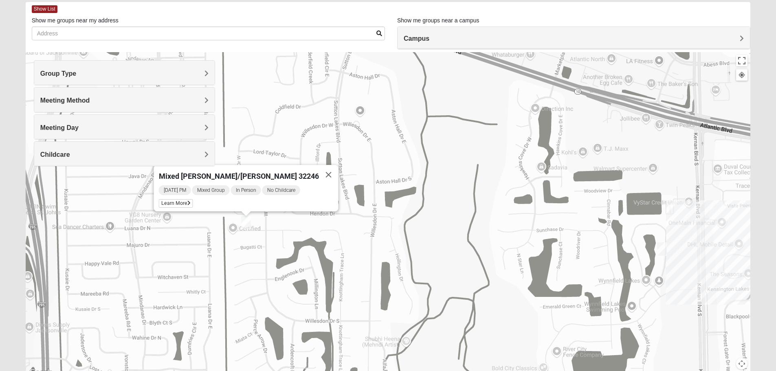
drag, startPoint x: 284, startPoint y: 241, endPoint x: 289, endPoint y: 251, distance: 11.5
click at [289, 251] on div "Mixed [PERSON_NAME]/[PERSON_NAME] 32246 [DATE] PM Mixed Group In Person No Chil…" at bounding box center [388, 215] width 725 height 326
click at [191, 199] on span "Learn More" at bounding box center [175, 203] width 34 height 9
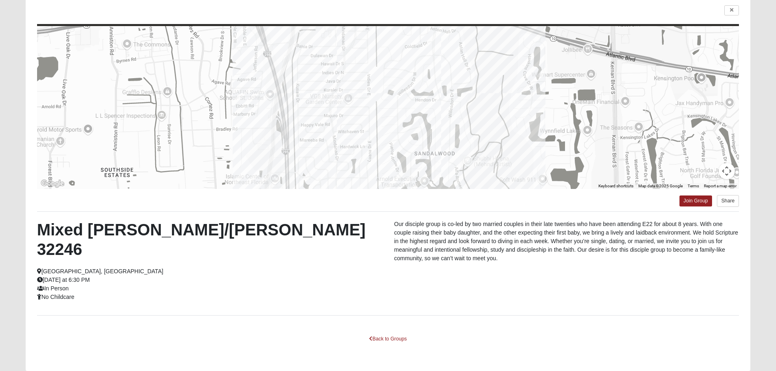
scroll to position [73, 0]
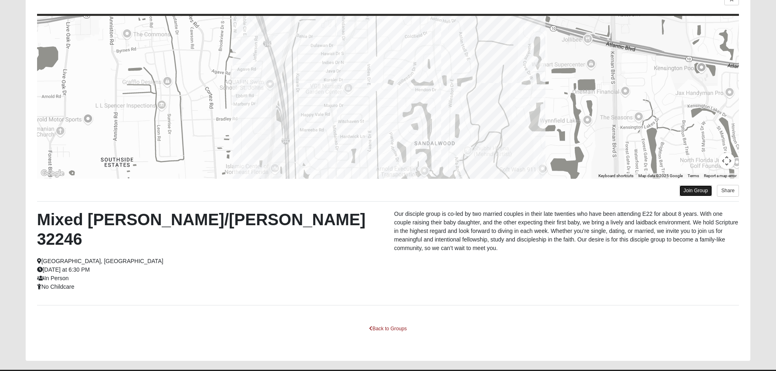
click at [699, 190] on link "Join Group" at bounding box center [695, 190] width 33 height 11
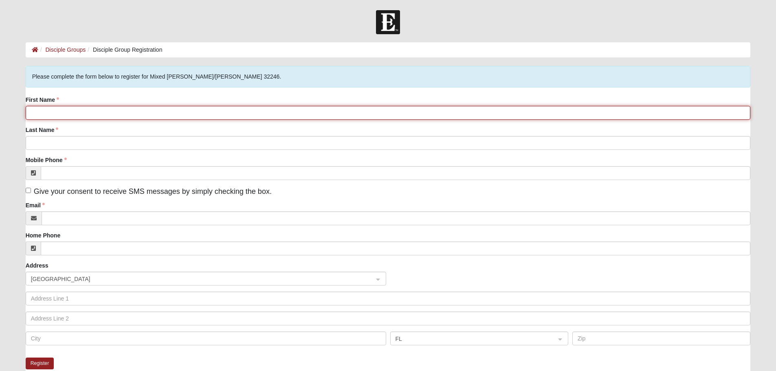
click at [52, 117] on input "First Name" at bounding box center [388, 113] width 725 height 14
type input "Anna"
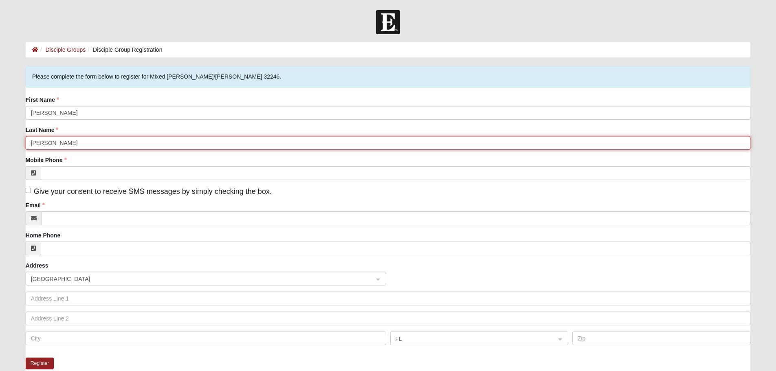
type input "DeVries"
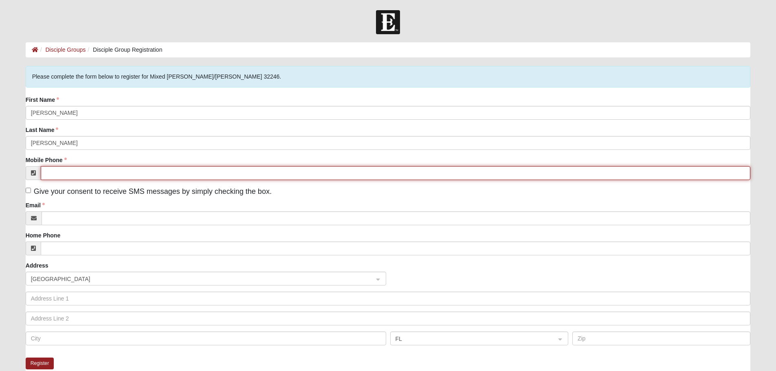
click at [52, 173] on input "Mobile Phone" at bounding box center [396, 173] width 710 height 14
type input "(952) 567-3467"
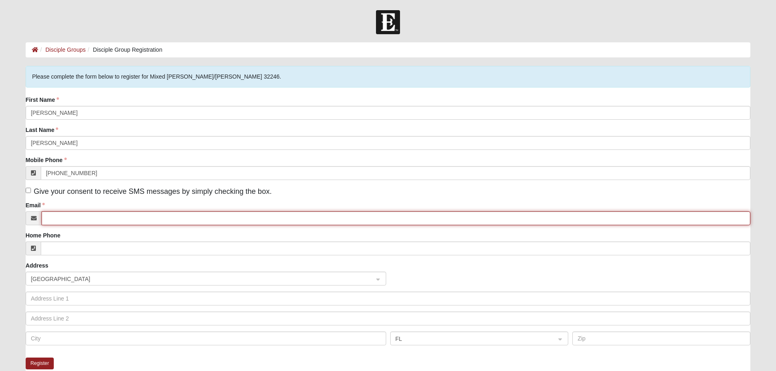
type input "annaleighdevries@gmail.com"
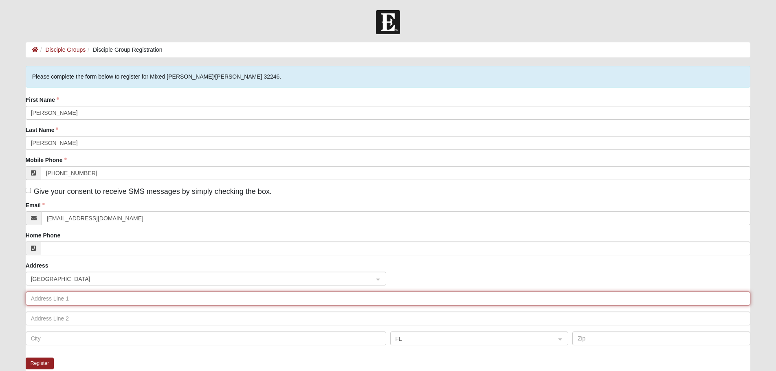
type input "3700 SW 27th St 1B206-D"
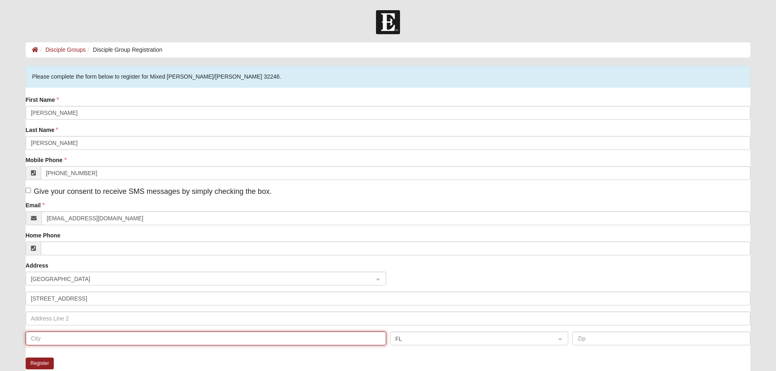
type input "Gainesville"
type input "32608"
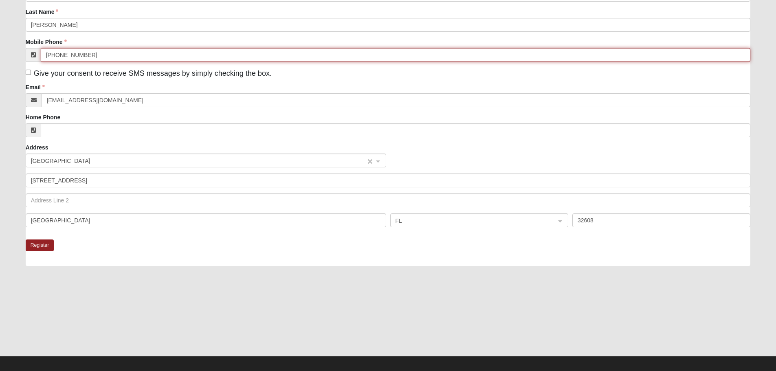
scroll to position [122, 0]
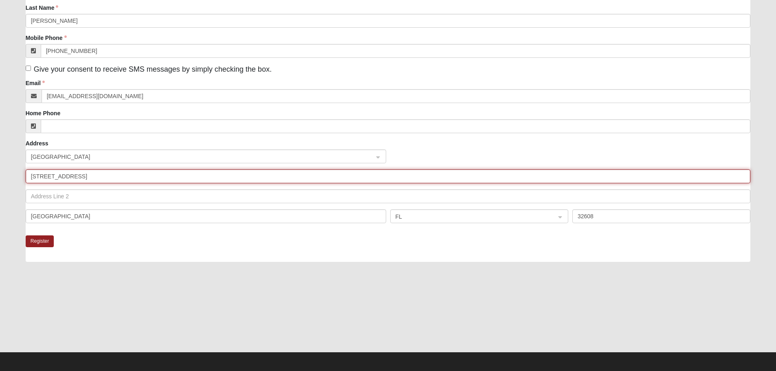
drag, startPoint x: 119, startPoint y: 177, endPoint x: -44, endPoint y: 178, distance: 162.1
click at [0, 178] on html "Log In Disciple Group Registration Disciple Groups Disciple Group Registration …" at bounding box center [388, 125] width 776 height 495
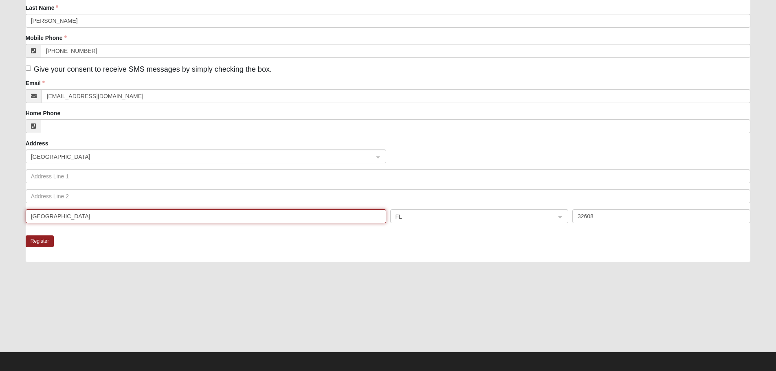
drag, startPoint x: 82, startPoint y: 213, endPoint x: -7, endPoint y: 213, distance: 89.6
click at [0, 213] on html "Log In Disciple Group Registration Disciple Groups Disciple Group Registration …" at bounding box center [388, 125] width 776 height 495
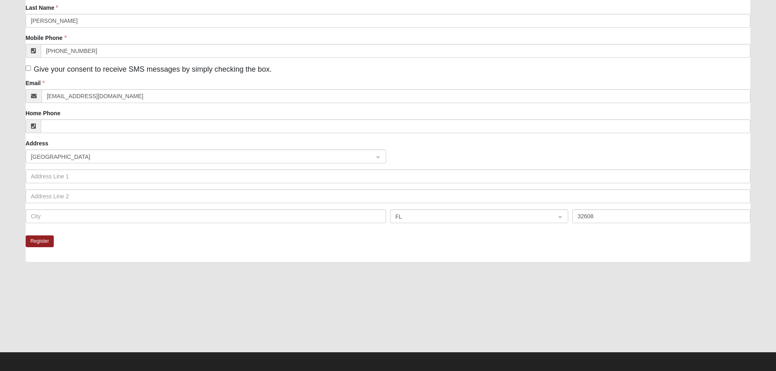
drag, startPoint x: 650, startPoint y: 205, endPoint x: 612, endPoint y: 207, distance: 38.8
click at [612, 207] on div "United States FL 32608" at bounding box center [388, 189] width 725 height 80
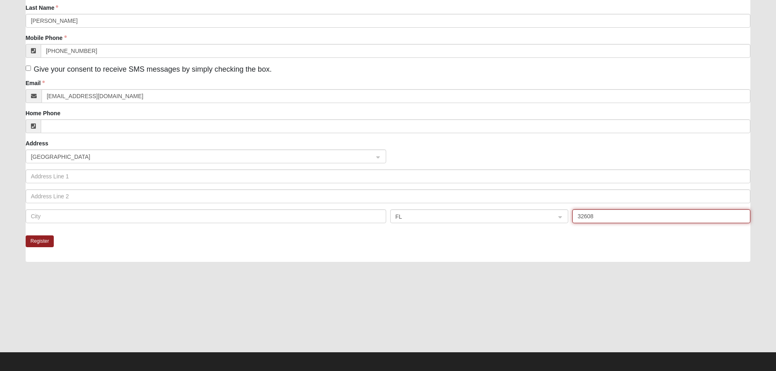
click at [608, 216] on input "32608" at bounding box center [661, 216] width 178 height 14
type input "3"
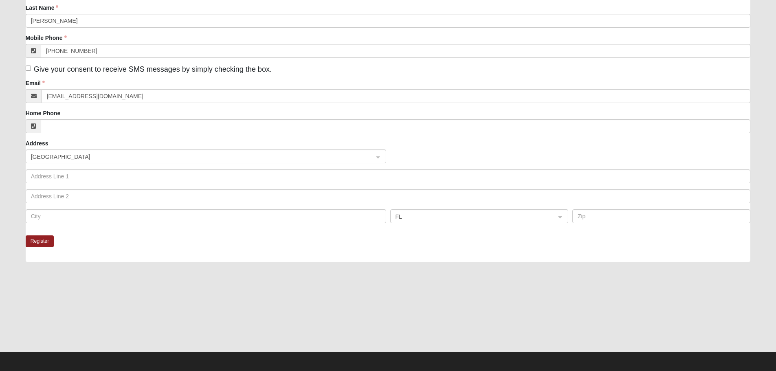
click at [564, 273] on div at bounding box center [388, 310] width 725 height 81
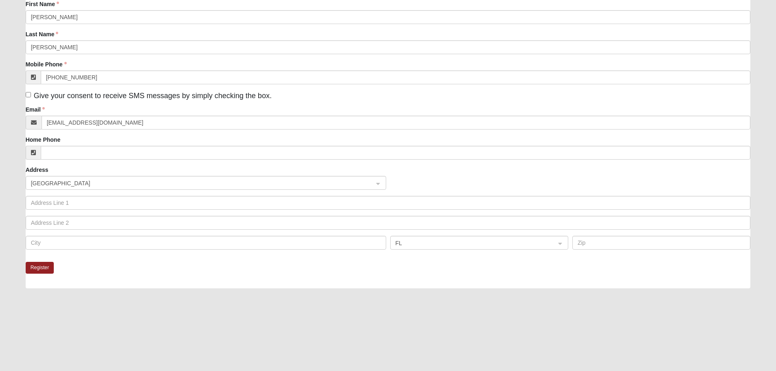
scroll to position [81, 0]
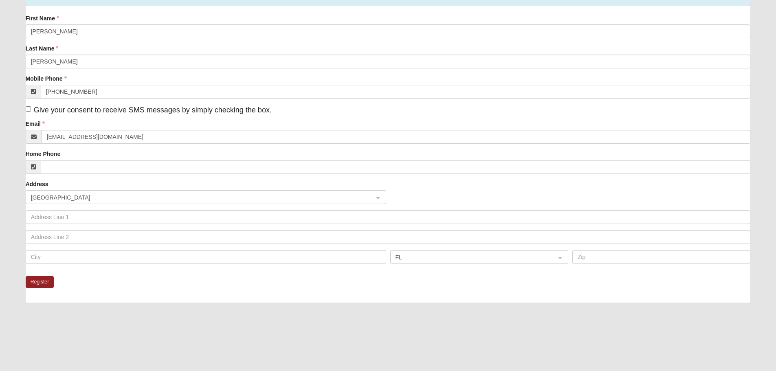
click at [37, 109] on span "Give your consent to receive SMS messages by simply checking the box." at bounding box center [153, 110] width 238 height 8
click at [31, 109] on input "Give your consent to receive SMS messages by simply checking the box." at bounding box center [28, 108] width 5 height 5
checkbox input "true"
click at [45, 284] on button "Register" at bounding box center [40, 282] width 29 height 12
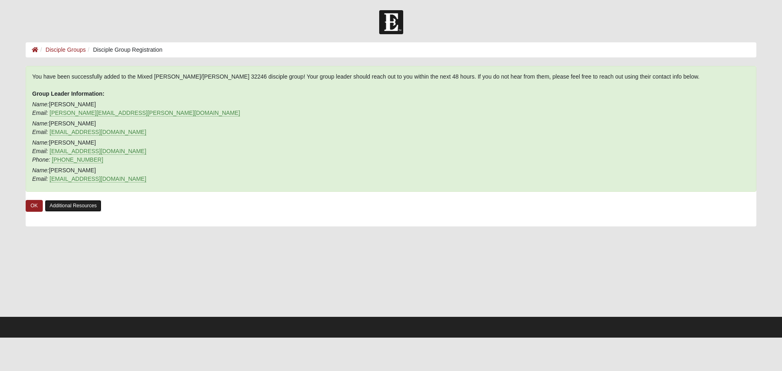
click at [86, 205] on link "Additional Resources" at bounding box center [73, 206] width 57 height 12
